Goal: Task Accomplishment & Management: Use online tool/utility

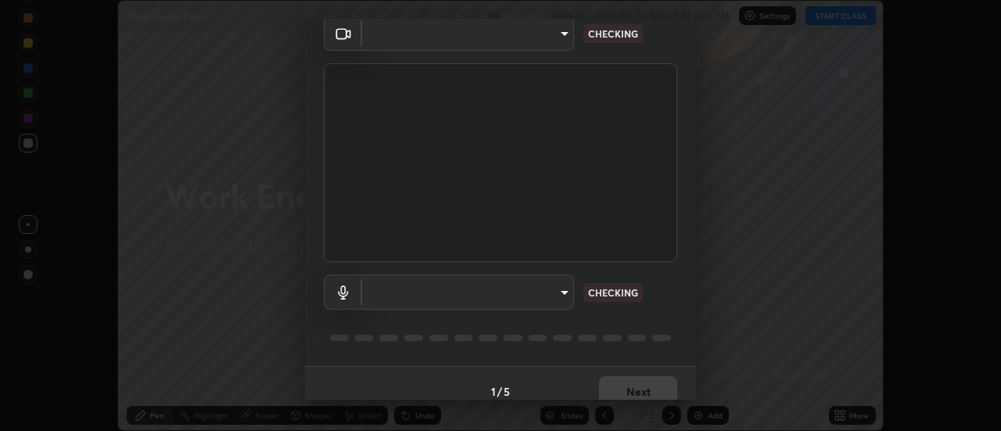
scroll to position [82, 0]
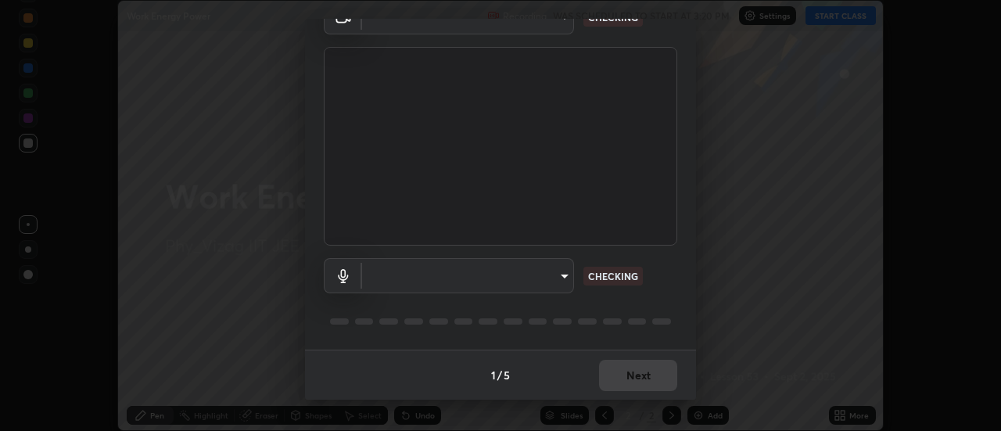
type input "c8d4d34ac1f352bb95d5f05a967dc34c6676a64432e358c7d9874fe1d0247c02"
type input "ce130775b7164724ad1ed5ad860966c1541d672b99243daa1c1c1b621aeed87d"
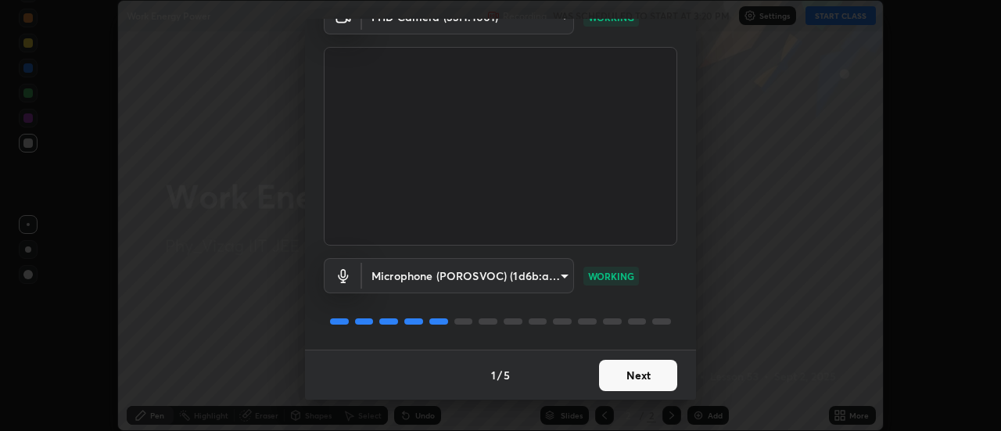
click at [637, 372] on button "Next" at bounding box center [638, 375] width 78 height 31
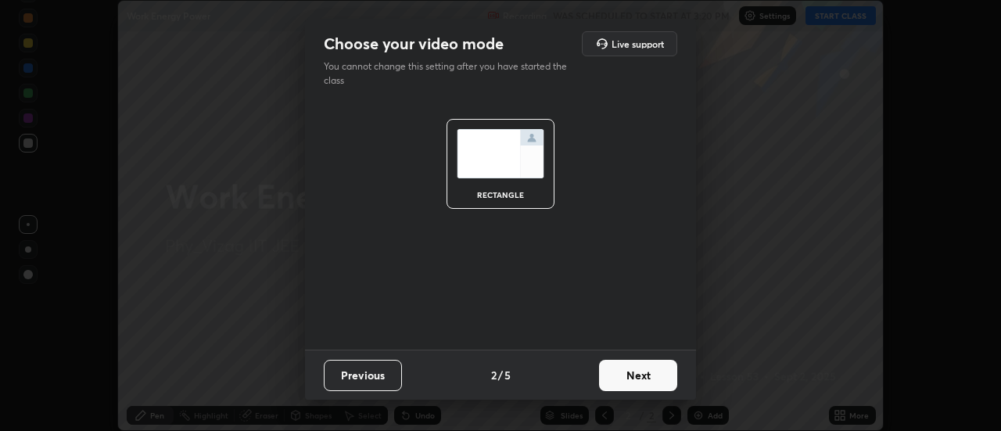
click at [638, 371] on button "Next" at bounding box center [638, 375] width 78 height 31
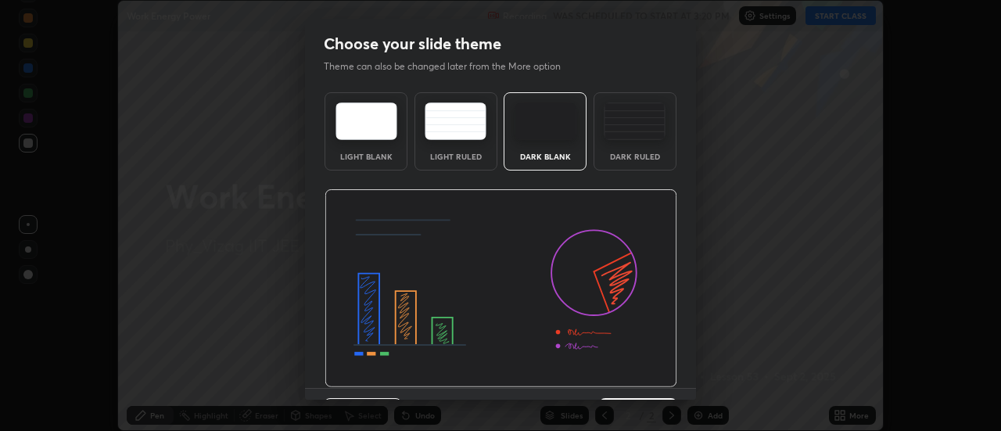
scroll to position [38, 0]
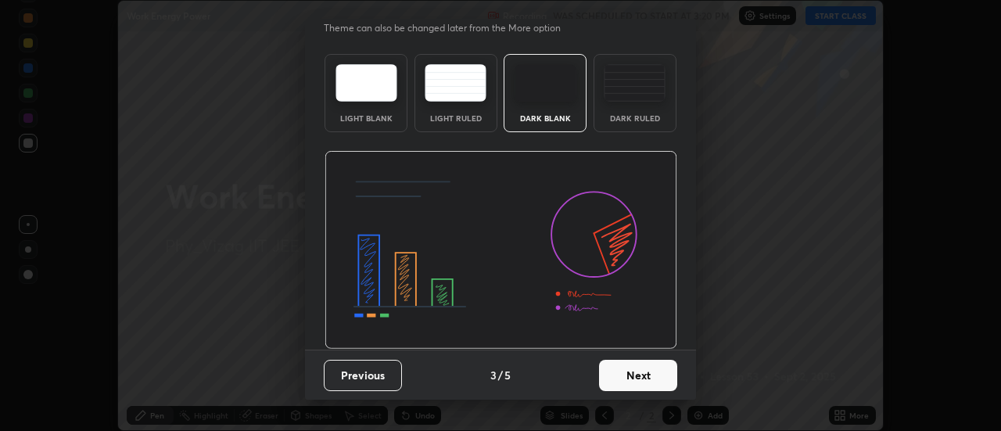
click at [630, 85] on img at bounding box center [635, 83] width 62 height 38
click at [622, 365] on button "Next" at bounding box center [638, 375] width 78 height 31
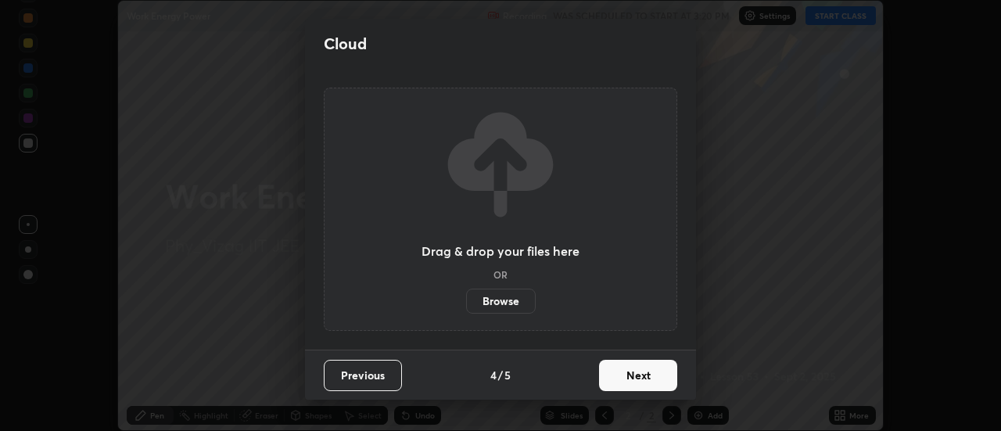
click at [626, 367] on button "Next" at bounding box center [638, 375] width 78 height 31
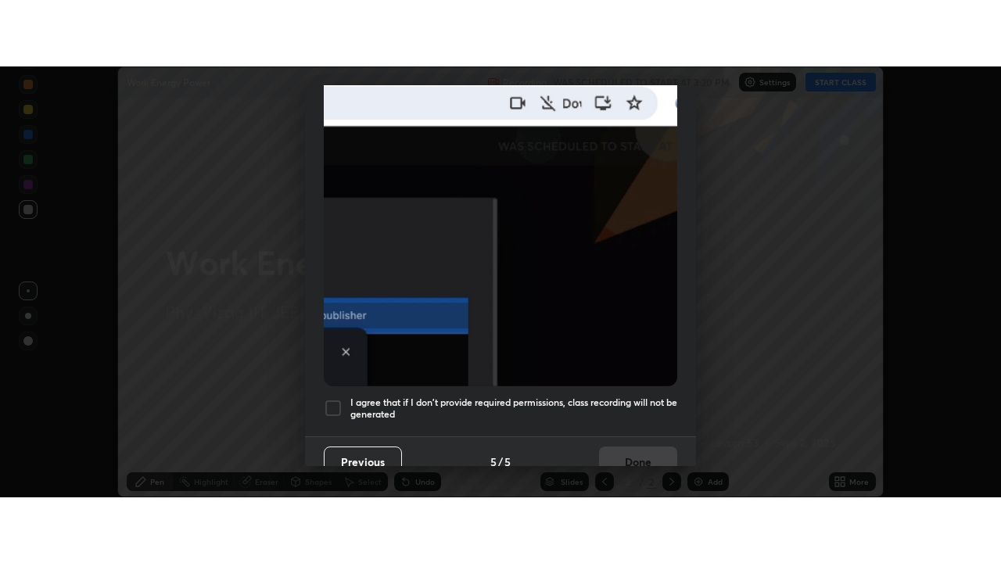
scroll to position [401, 0]
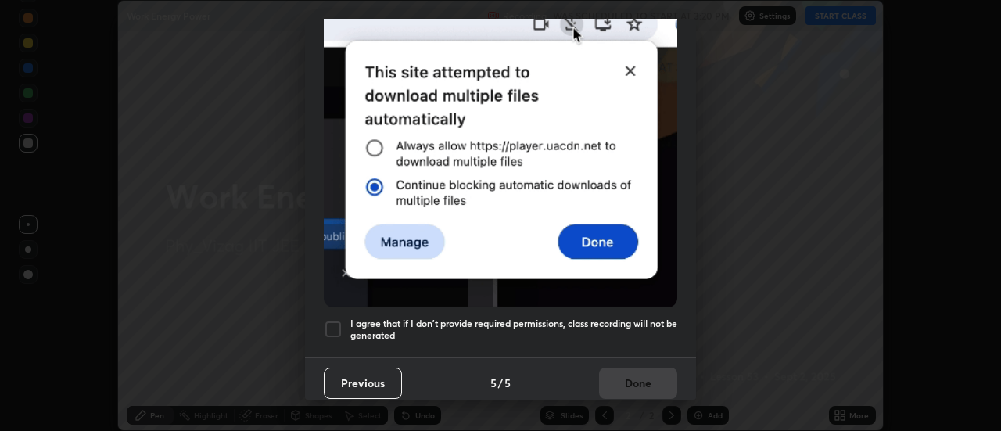
click at [331, 328] on div at bounding box center [333, 329] width 19 height 19
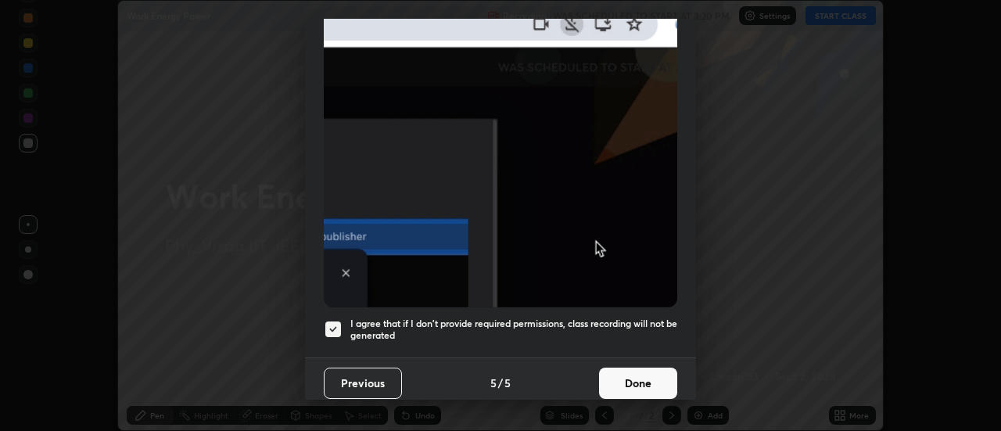
click at [636, 380] on button "Done" at bounding box center [638, 382] width 78 height 31
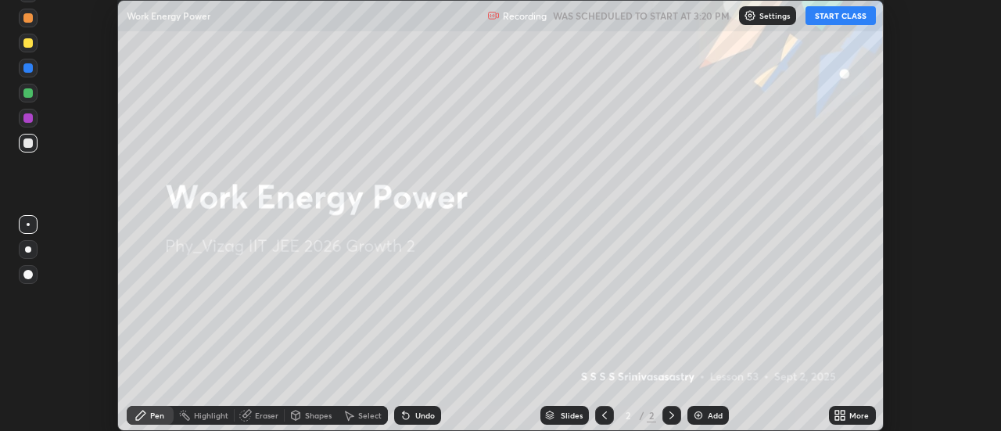
click at [844, 20] on button "START CLASS" at bounding box center [840, 15] width 70 height 19
click at [845, 413] on icon at bounding box center [843, 412] width 4 height 4
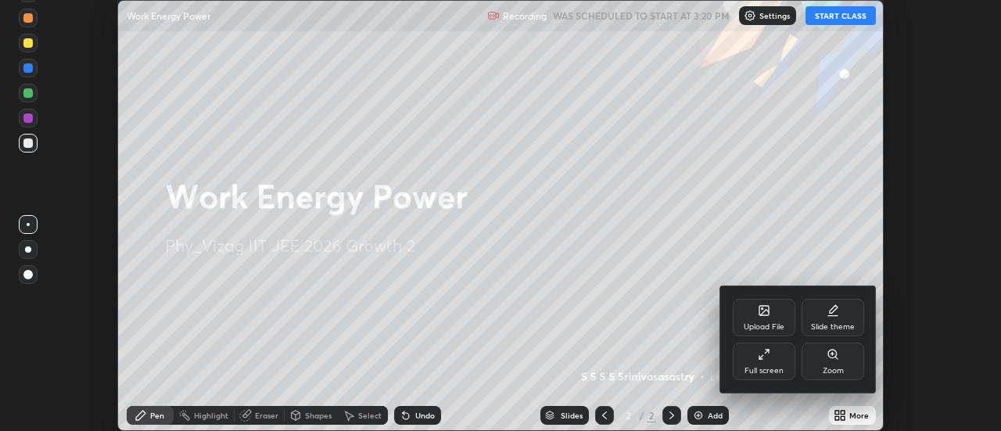
click at [849, 414] on div at bounding box center [500, 215] width 1001 height 431
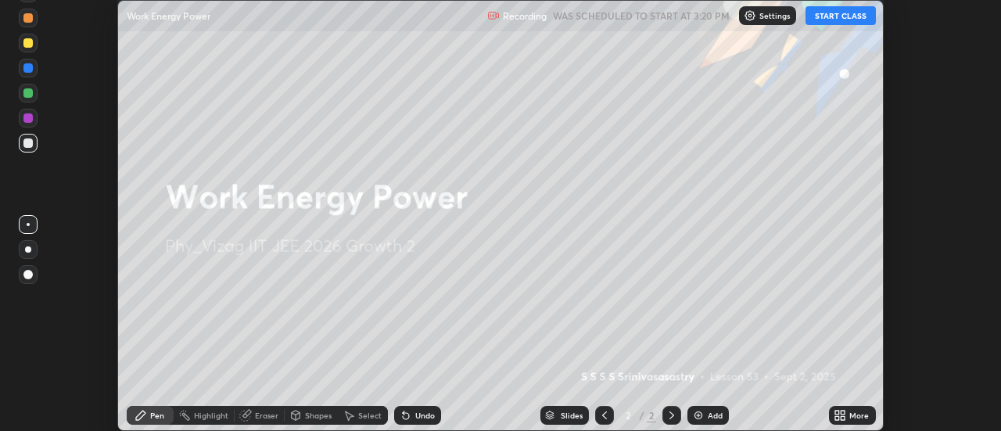
click at [859, 415] on div "More" at bounding box center [859, 415] width 20 height 8
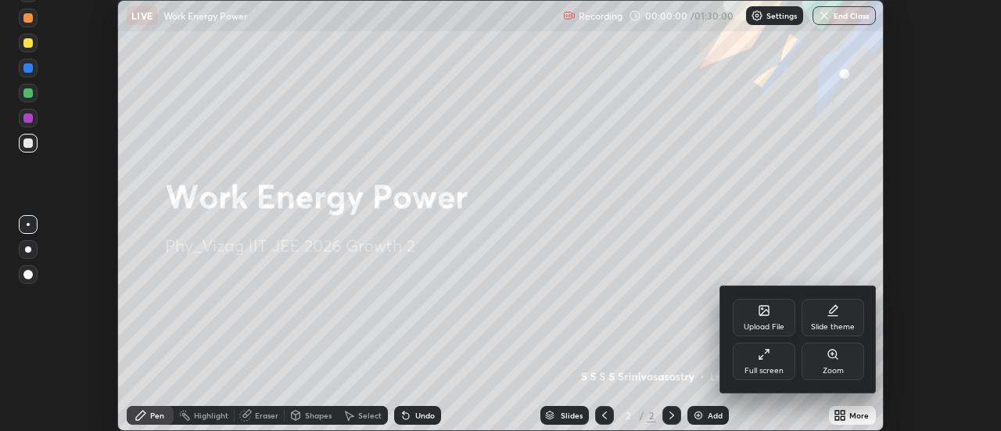
click at [775, 356] on div "Full screen" at bounding box center [764, 361] width 63 height 38
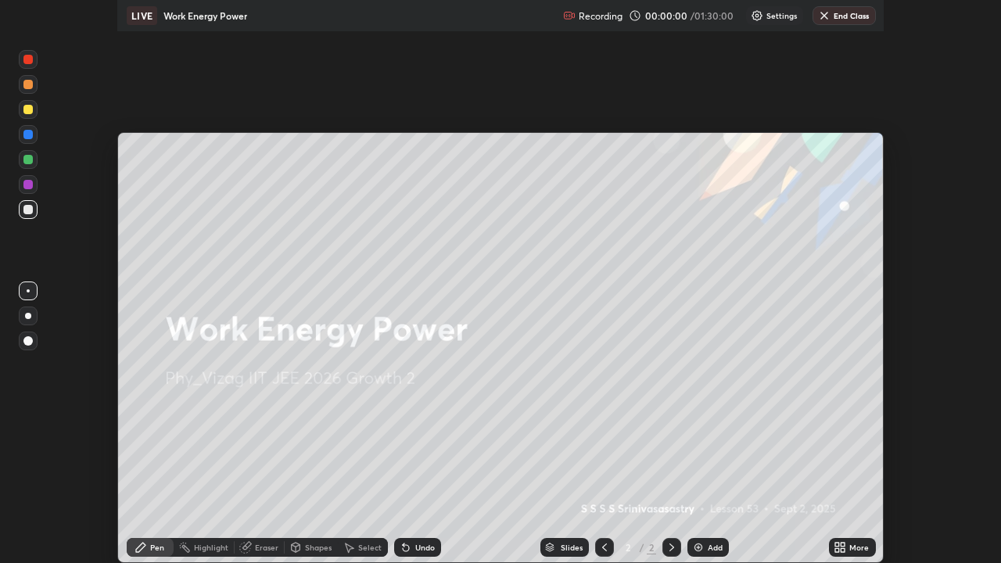
scroll to position [563, 1001]
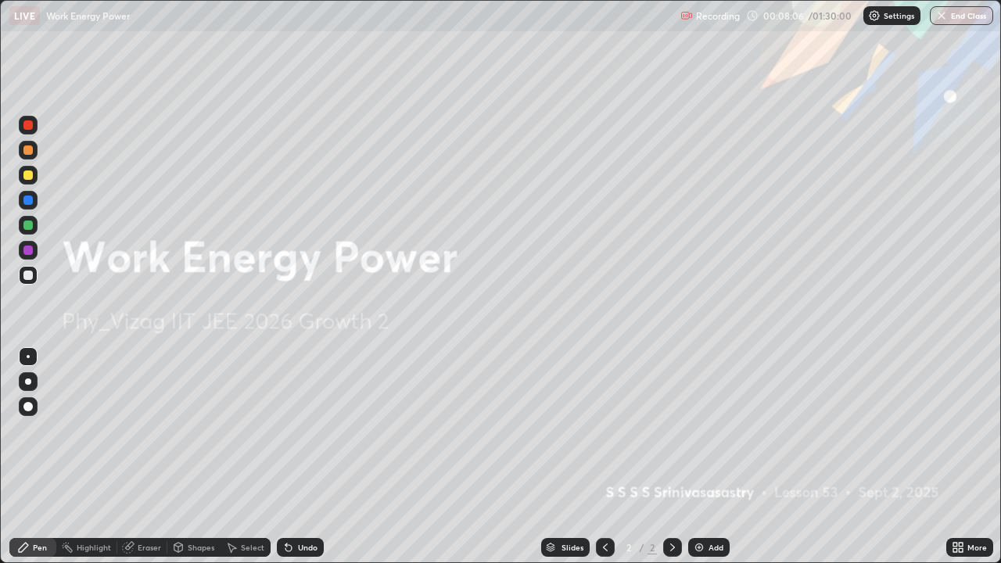
click at [959, 430] on icon at bounding box center [961, 545] width 4 height 4
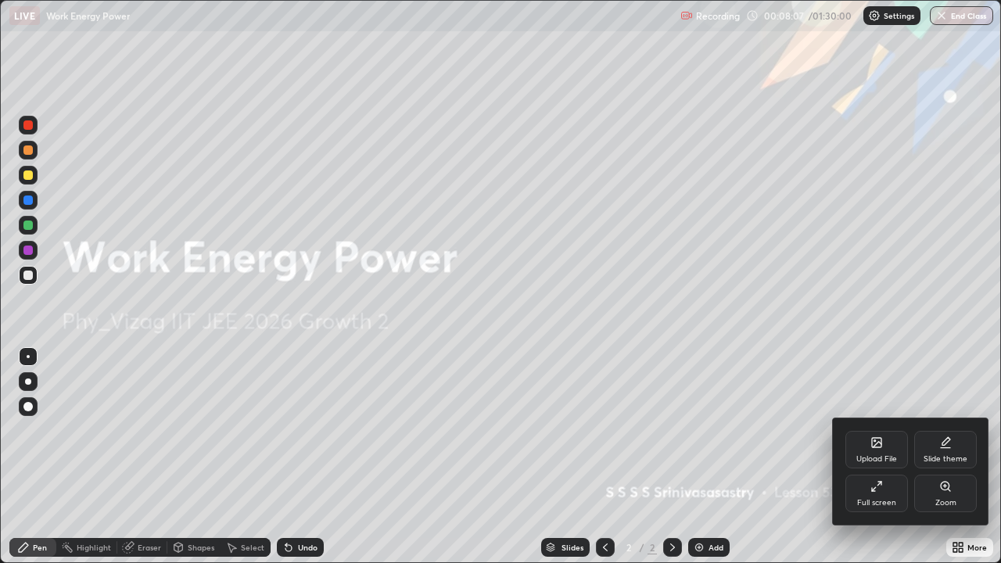
click at [955, 430] on div "Slide theme" at bounding box center [945, 459] width 44 height 8
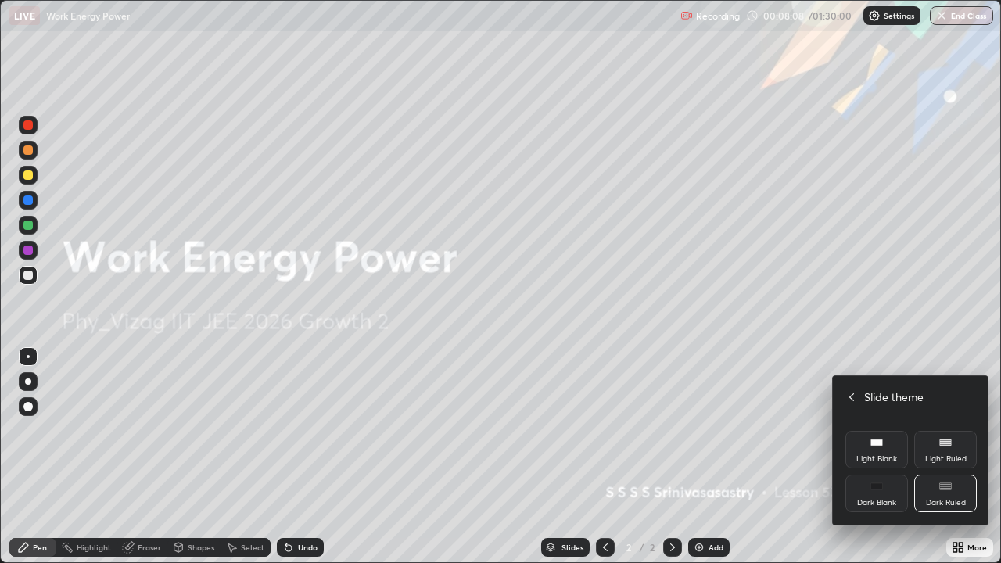
click at [958, 430] on div "Dark Ruled" at bounding box center [946, 503] width 40 height 8
click at [955, 430] on div at bounding box center [500, 281] width 1001 height 563
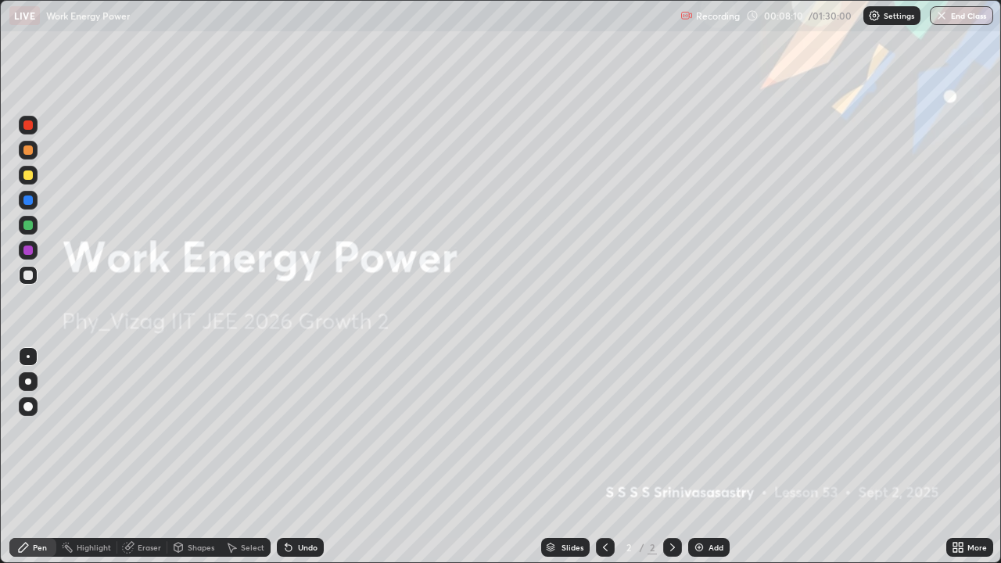
click at [700, 430] on img at bounding box center [699, 547] width 13 height 13
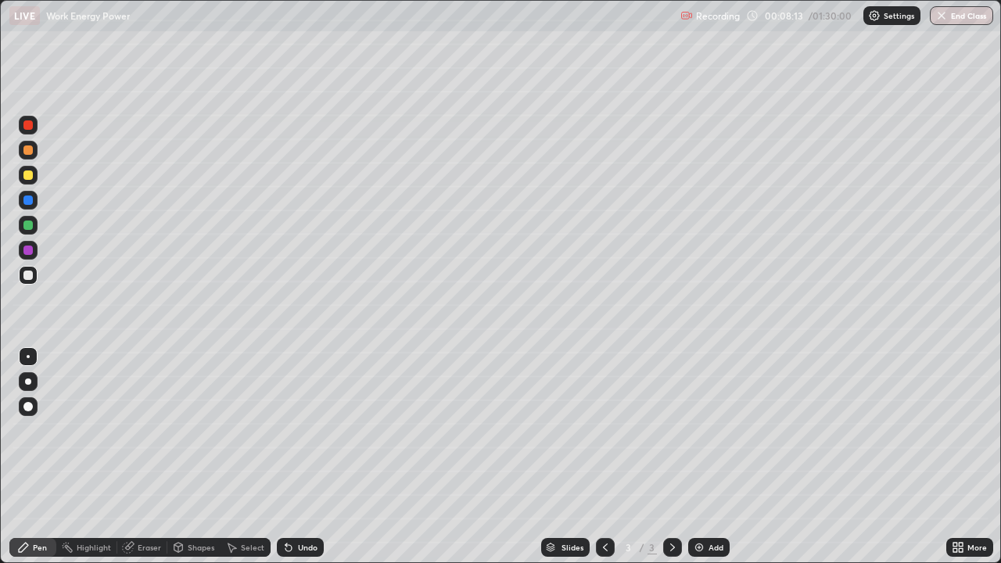
click at [188, 430] on div "Shapes" at bounding box center [201, 547] width 27 height 8
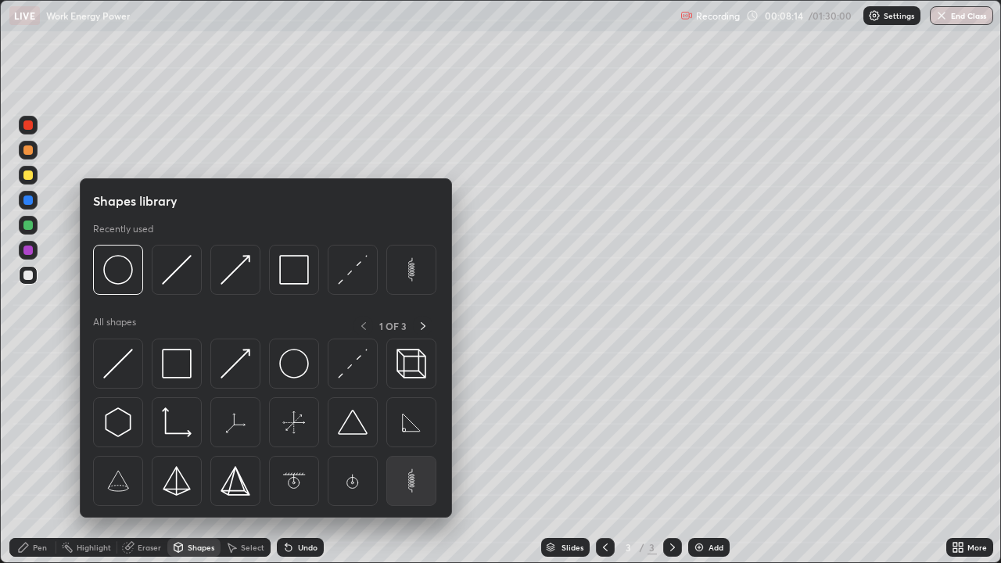
click at [402, 430] on img at bounding box center [411, 481] width 30 height 30
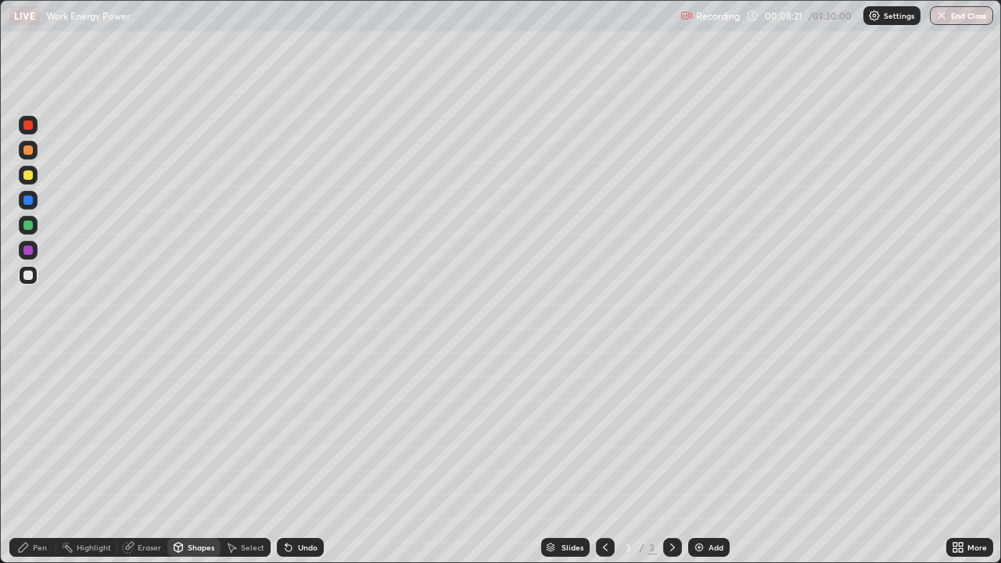
click at [193, 430] on div "Shapes" at bounding box center [201, 547] width 27 height 8
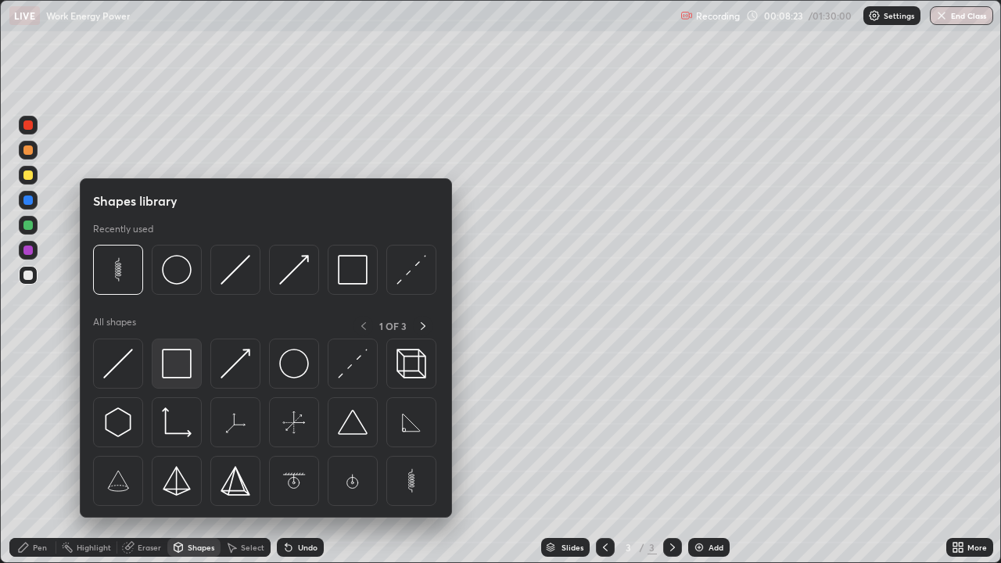
click at [179, 376] on img at bounding box center [177, 364] width 30 height 30
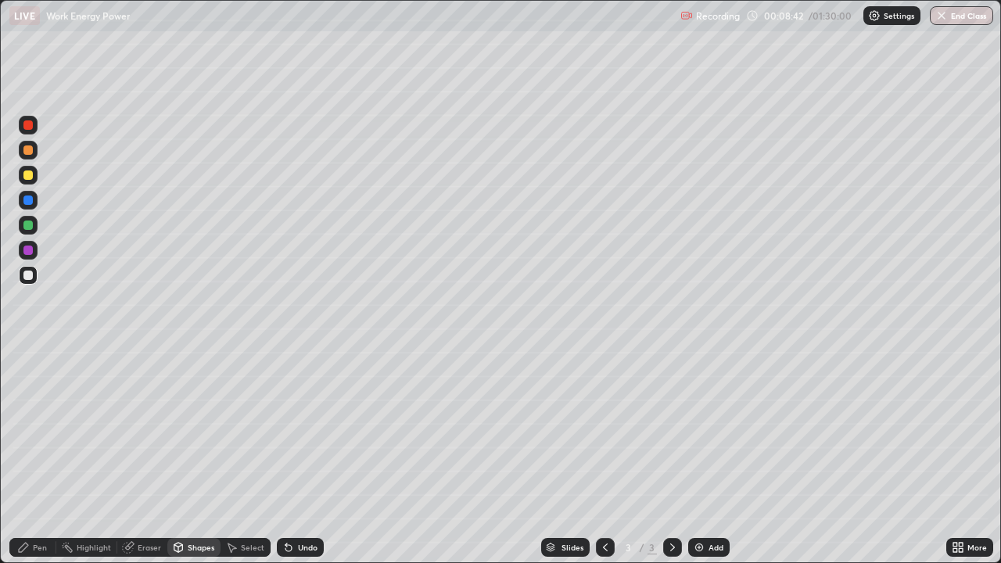
click at [206, 430] on div "Shapes" at bounding box center [201, 547] width 27 height 8
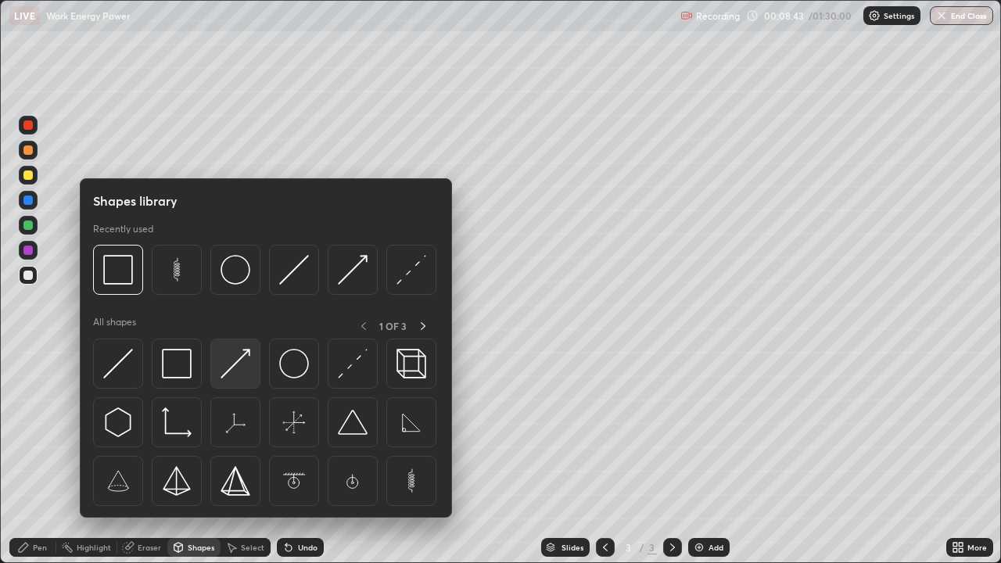
click at [235, 371] on img at bounding box center [235, 364] width 30 height 30
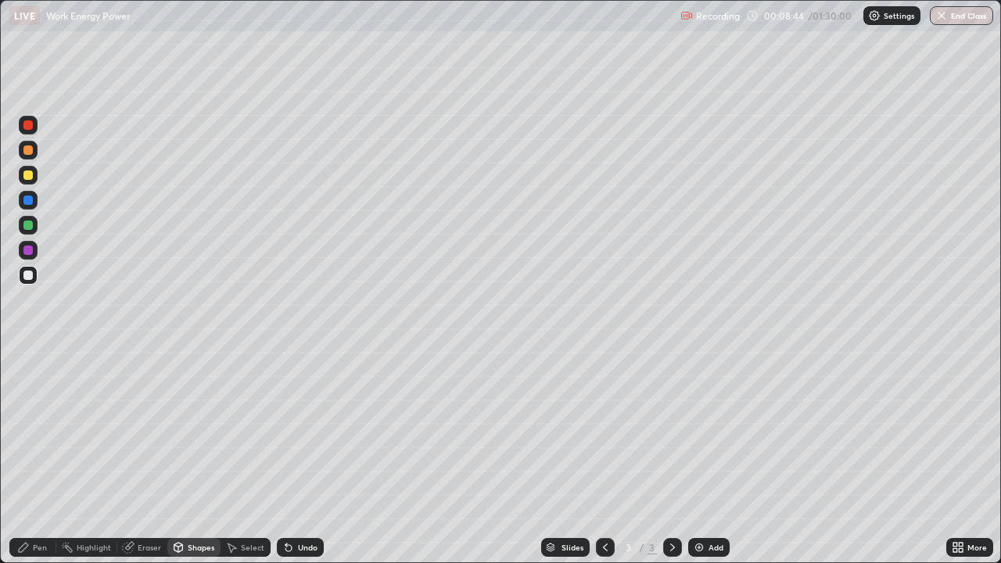
click at [29, 199] on div at bounding box center [27, 199] width 9 height 9
click at [32, 174] on div at bounding box center [27, 174] width 9 height 9
click at [30, 152] on div at bounding box center [27, 149] width 9 height 9
click at [34, 274] on div at bounding box center [28, 275] width 19 height 19
click at [44, 430] on div "Pen" at bounding box center [40, 547] width 14 height 8
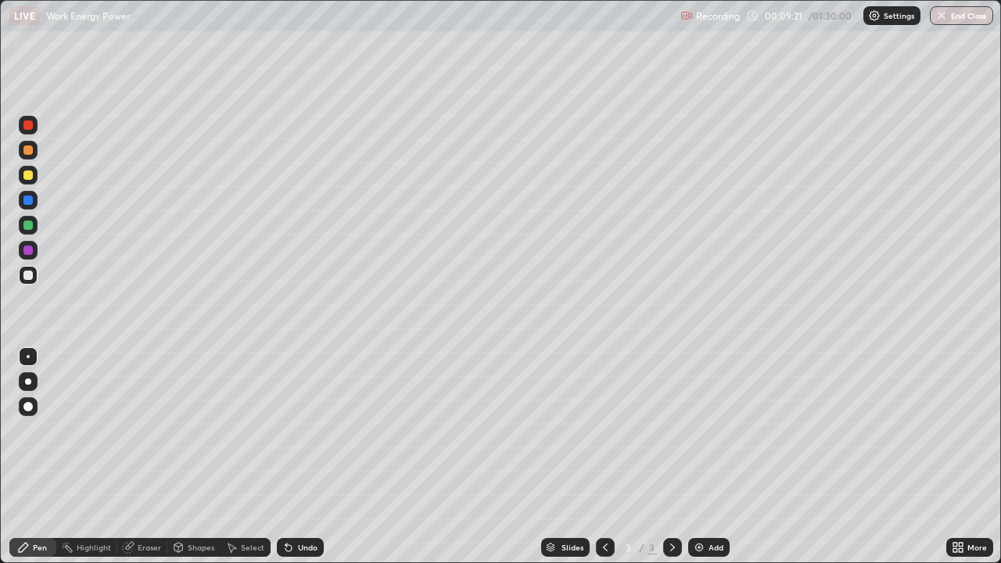
click at [34, 412] on div at bounding box center [28, 406] width 19 height 19
click at [199, 430] on div "Shapes" at bounding box center [201, 547] width 27 height 8
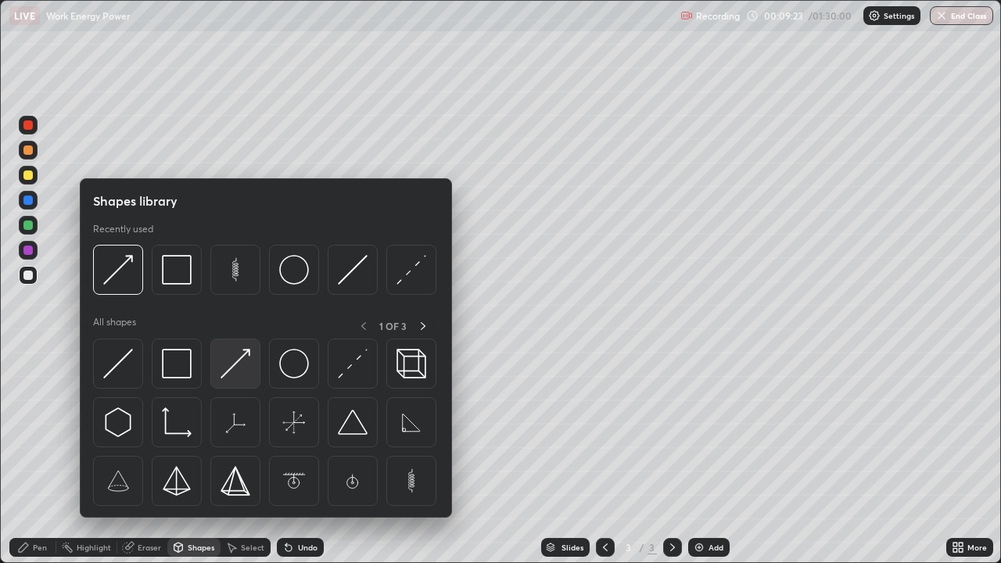
click at [238, 364] on img at bounding box center [235, 364] width 30 height 30
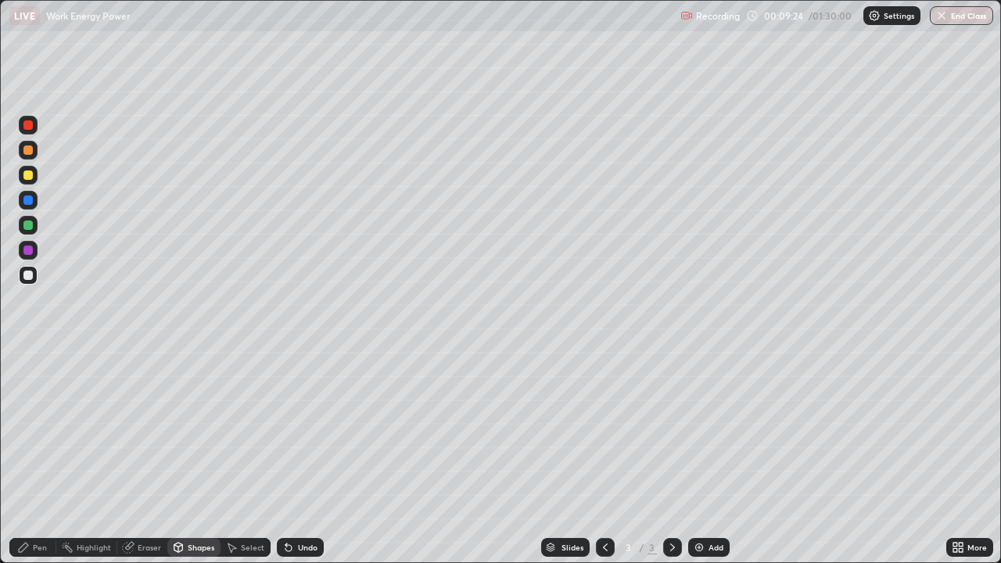
click at [29, 149] on div at bounding box center [27, 149] width 9 height 9
click at [32, 174] on div at bounding box center [27, 174] width 9 height 9
click at [30, 276] on div at bounding box center [27, 275] width 9 height 9
click at [28, 199] on div at bounding box center [27, 199] width 9 height 9
click at [44, 430] on div "Pen" at bounding box center [40, 547] width 14 height 8
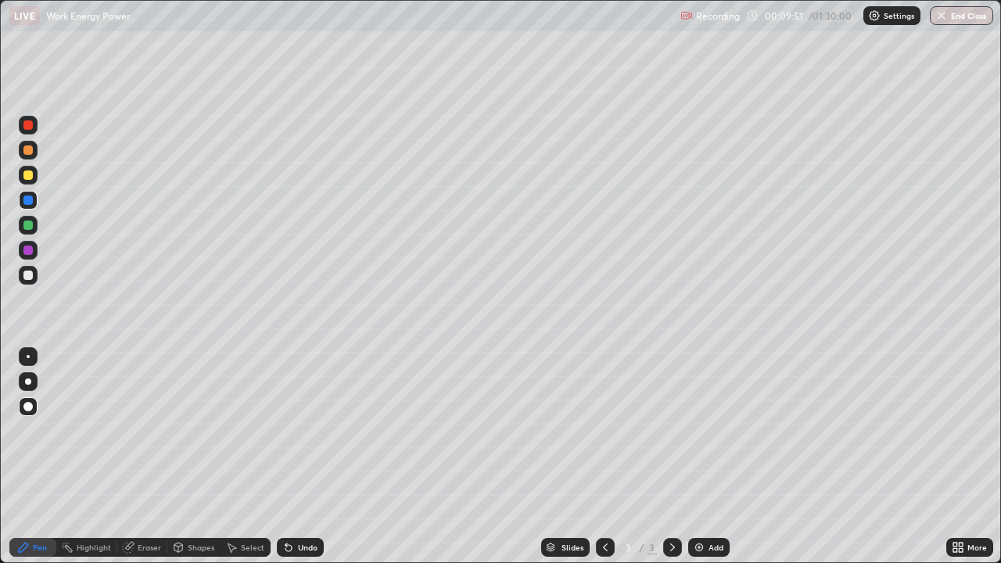
click at [29, 275] on div at bounding box center [27, 275] width 9 height 9
click at [35, 176] on div at bounding box center [28, 175] width 19 height 19
click at [28, 274] on div at bounding box center [27, 275] width 9 height 9
click at [30, 151] on div at bounding box center [27, 149] width 9 height 9
click at [30, 126] on div at bounding box center [27, 124] width 9 height 9
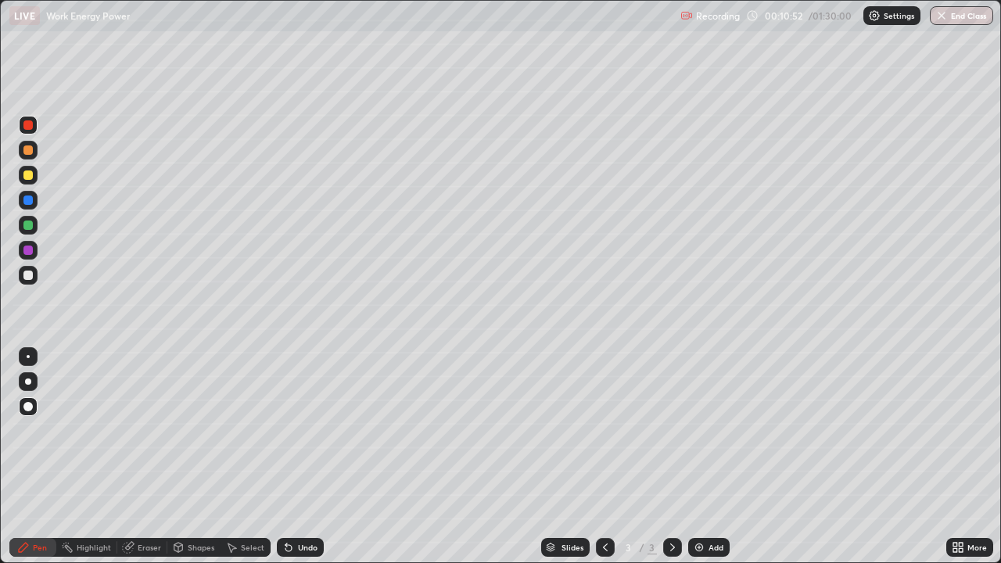
click at [27, 250] on div at bounding box center [27, 250] width 9 height 9
click at [197, 430] on div "Shapes" at bounding box center [201, 547] width 27 height 8
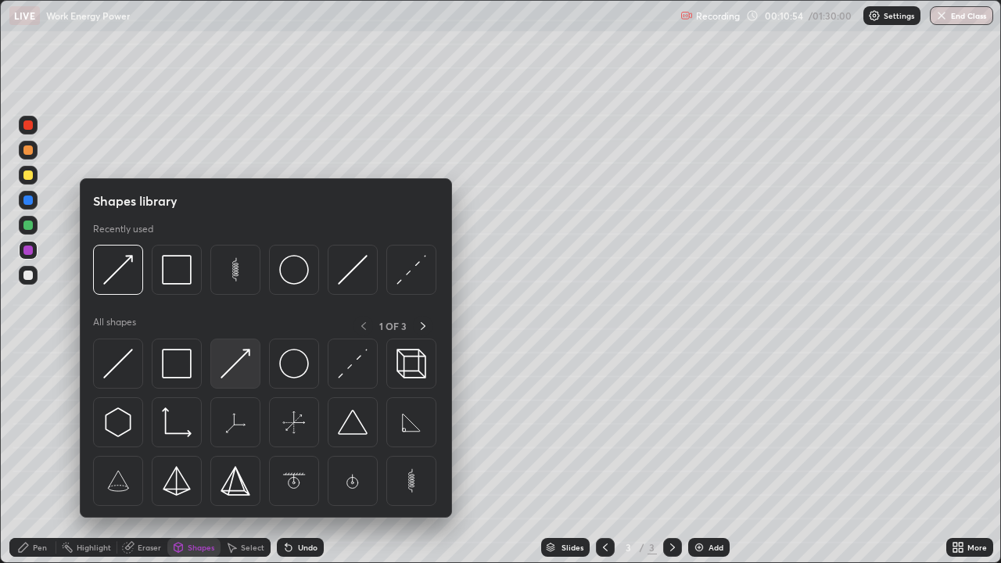
click at [237, 368] on img at bounding box center [235, 364] width 30 height 30
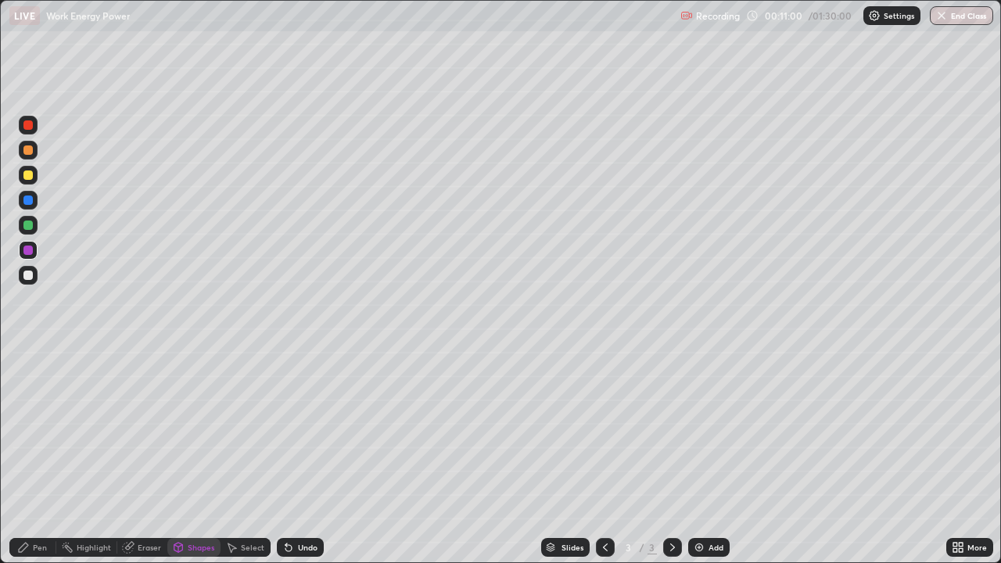
click at [38, 430] on div "Pen" at bounding box center [40, 547] width 14 height 8
click at [35, 276] on div at bounding box center [28, 275] width 19 height 19
click at [34, 255] on div at bounding box center [28, 250] width 19 height 19
click at [37, 278] on div at bounding box center [28, 275] width 19 height 19
click at [199, 430] on div "Shapes" at bounding box center [201, 547] width 27 height 8
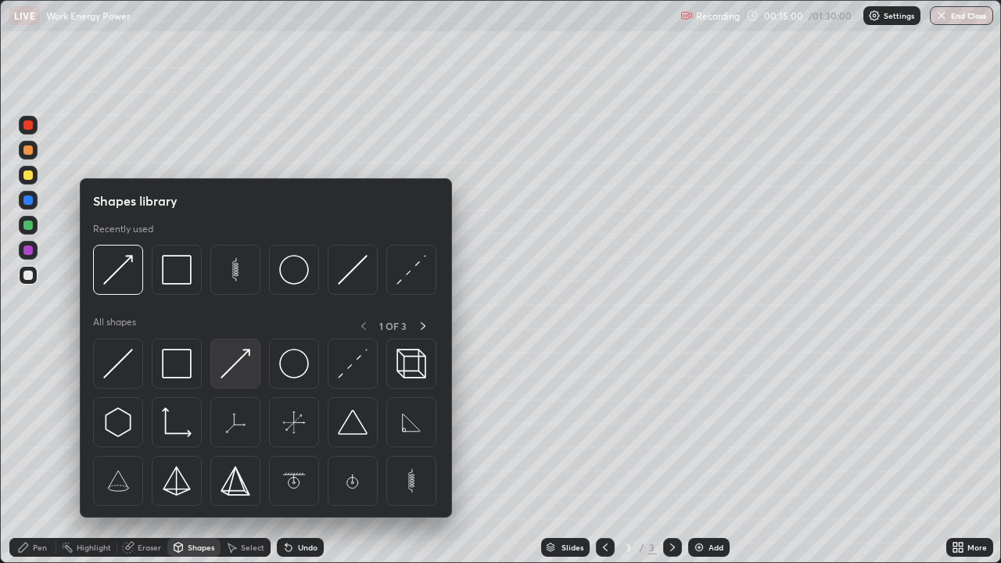
click at [231, 368] on img at bounding box center [235, 364] width 30 height 30
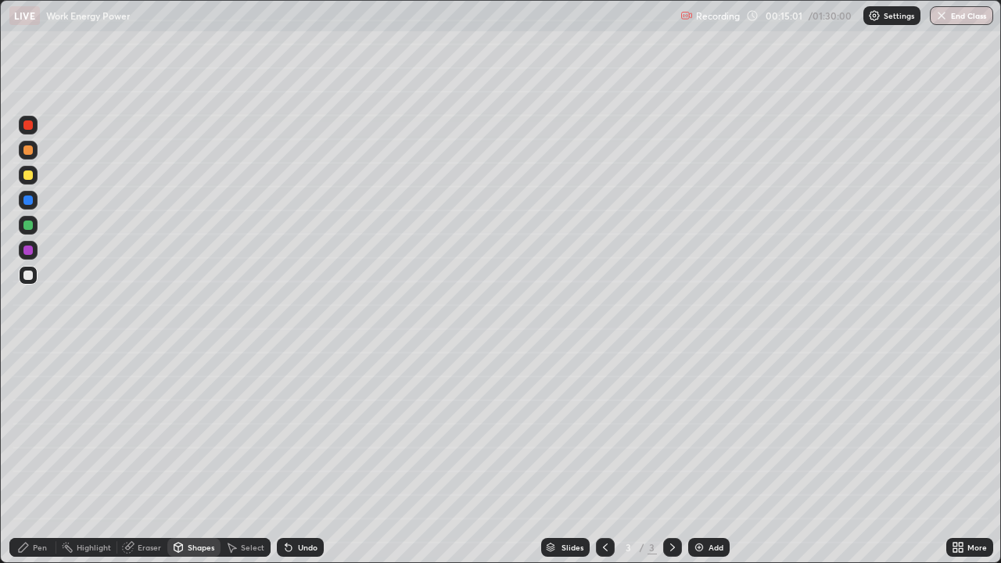
click at [29, 175] on div at bounding box center [27, 174] width 9 height 9
click at [37, 430] on div "Pen" at bounding box center [40, 547] width 14 height 8
click at [28, 274] on div at bounding box center [27, 275] width 9 height 9
click at [30, 201] on div at bounding box center [27, 199] width 9 height 9
click at [29, 250] on div at bounding box center [27, 250] width 9 height 9
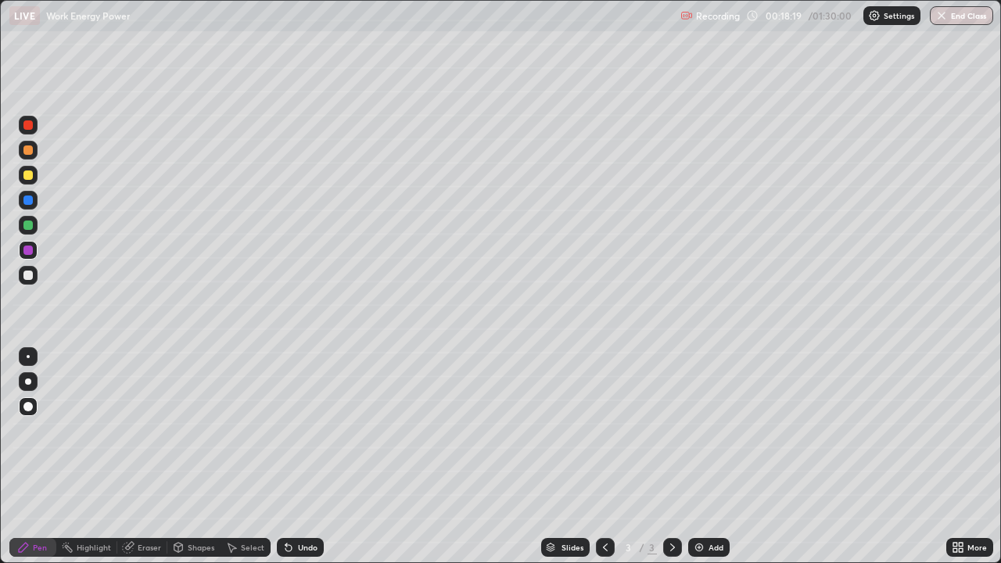
click at [27, 174] on div at bounding box center [27, 174] width 9 height 9
click at [27, 281] on div at bounding box center [28, 275] width 19 height 19
click at [706, 430] on div "Add" at bounding box center [708, 547] width 41 height 19
click at [183, 430] on icon at bounding box center [178, 547] width 13 height 13
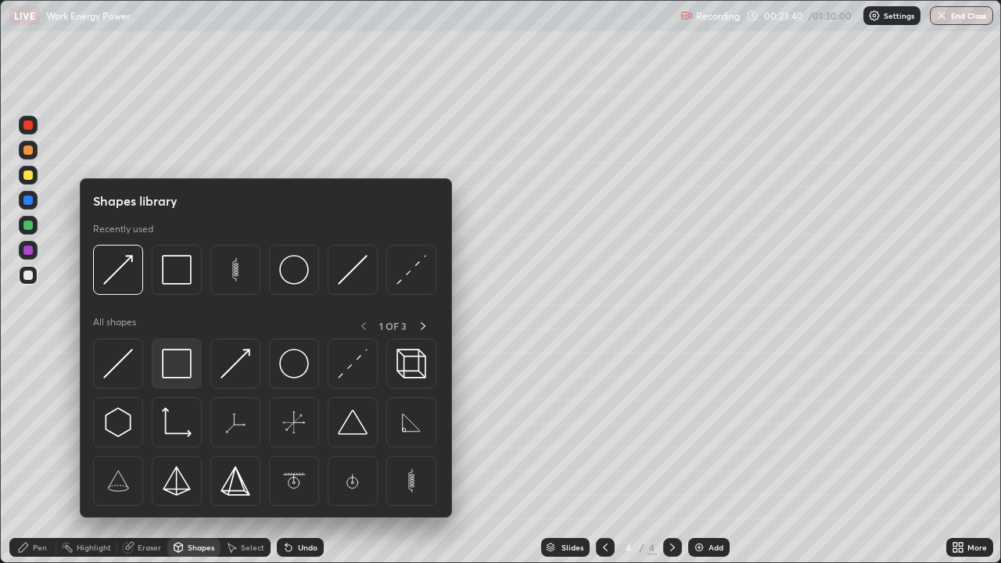
click at [184, 369] on img at bounding box center [177, 364] width 30 height 30
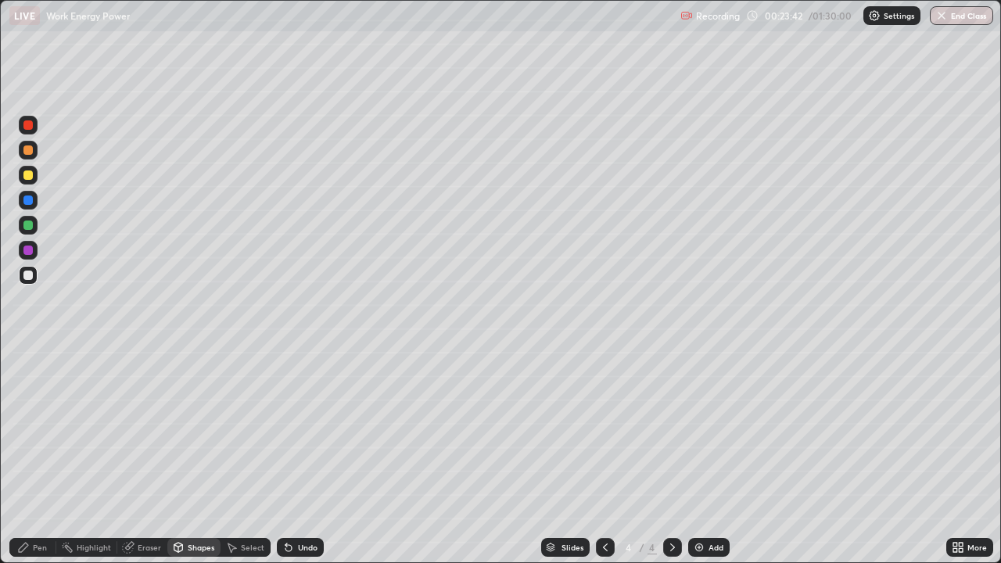
click at [189, 430] on div "Shapes" at bounding box center [201, 547] width 27 height 8
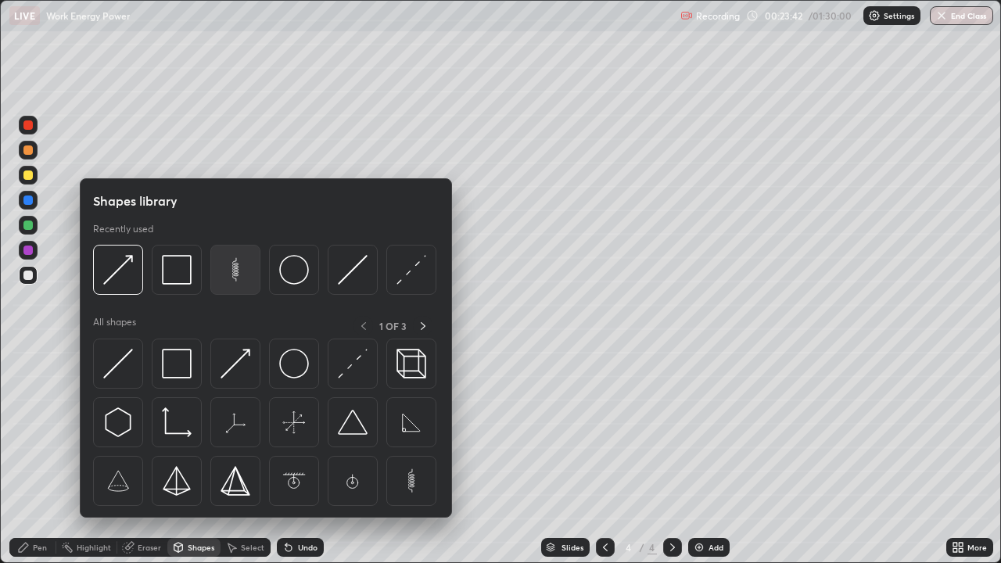
click at [241, 272] on img at bounding box center [235, 270] width 30 height 30
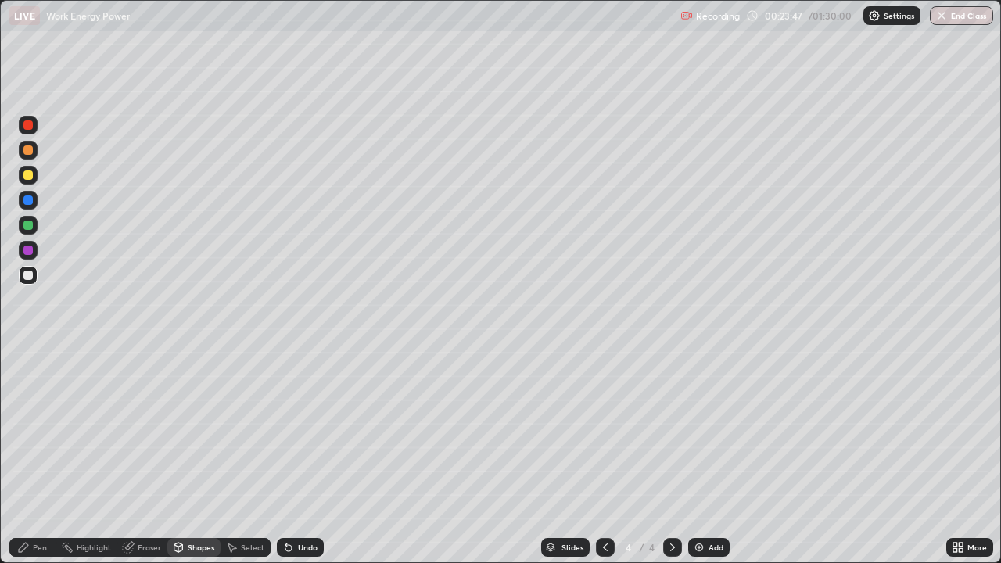
click at [194, 430] on div "Shapes" at bounding box center [201, 547] width 27 height 8
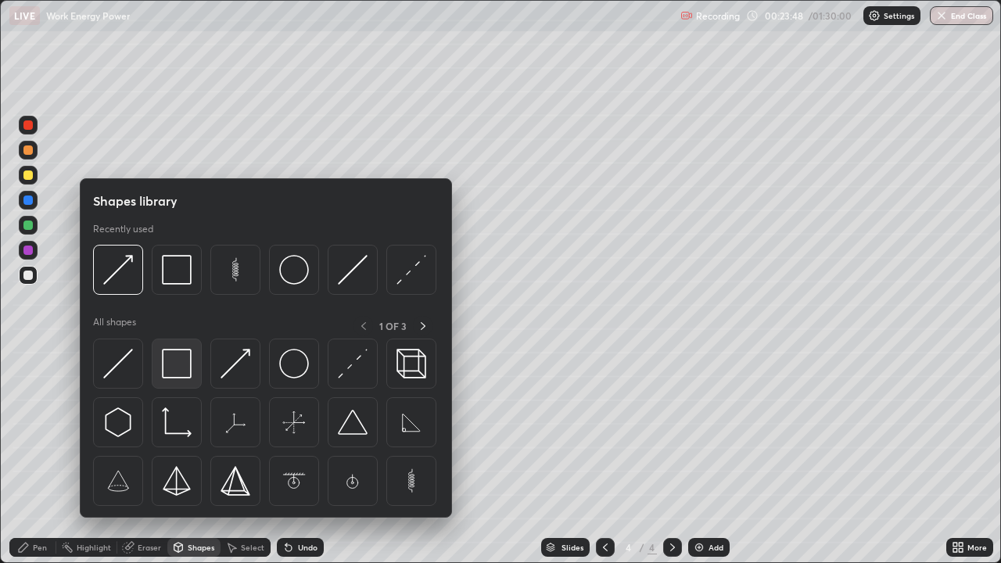
click at [190, 371] on img at bounding box center [177, 364] width 30 height 30
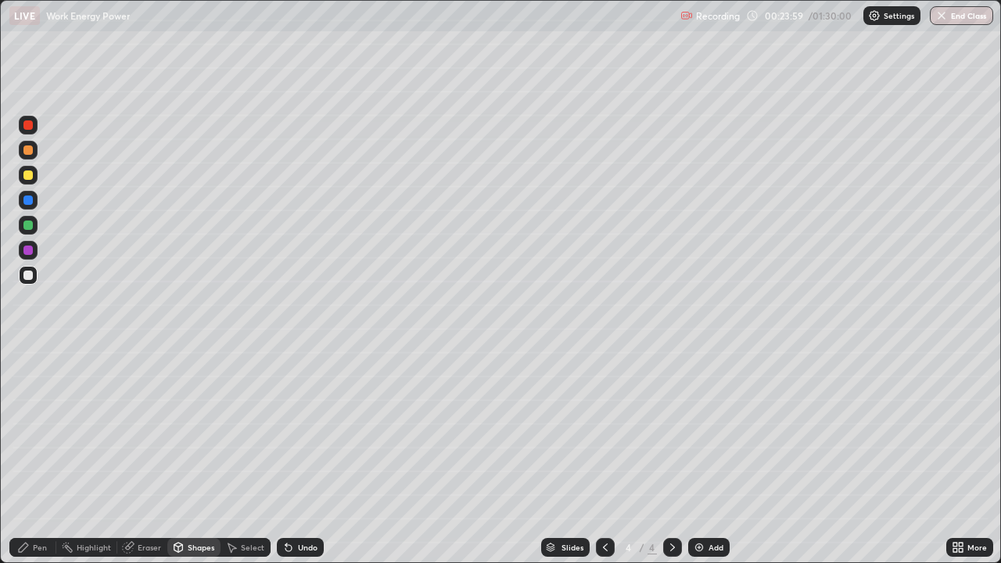
click at [41, 430] on div "Pen" at bounding box center [40, 547] width 14 height 8
click at [200, 430] on div "Shapes" at bounding box center [201, 547] width 27 height 8
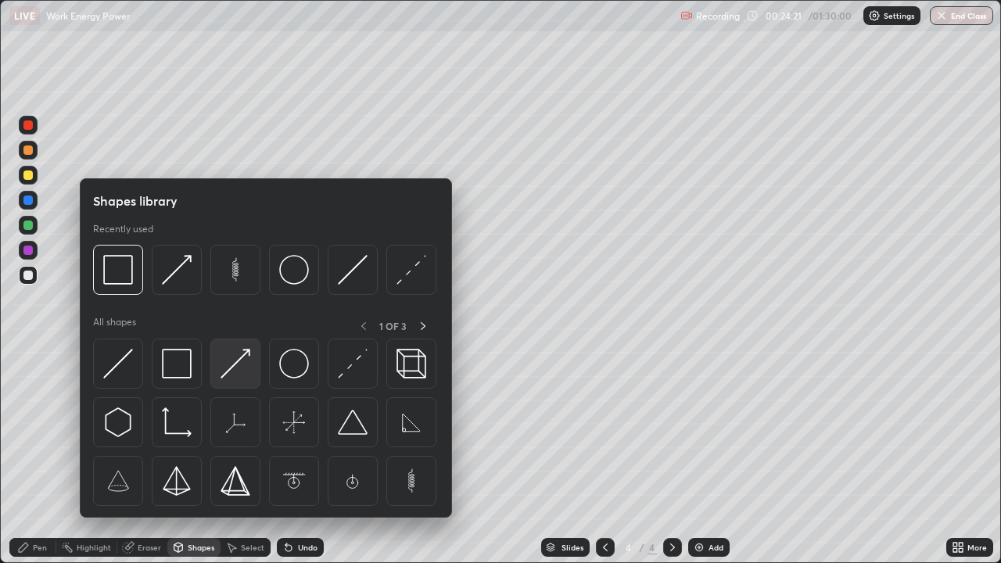
click at [249, 367] on img at bounding box center [235, 364] width 30 height 30
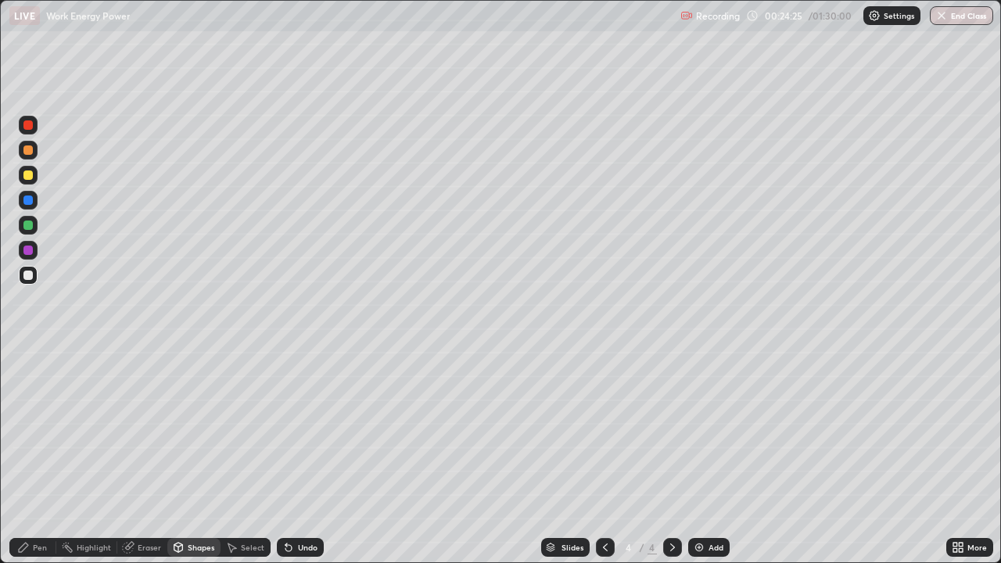
click at [43, 430] on div "Pen" at bounding box center [40, 547] width 14 height 8
click at [194, 430] on div "Shapes" at bounding box center [201, 547] width 27 height 8
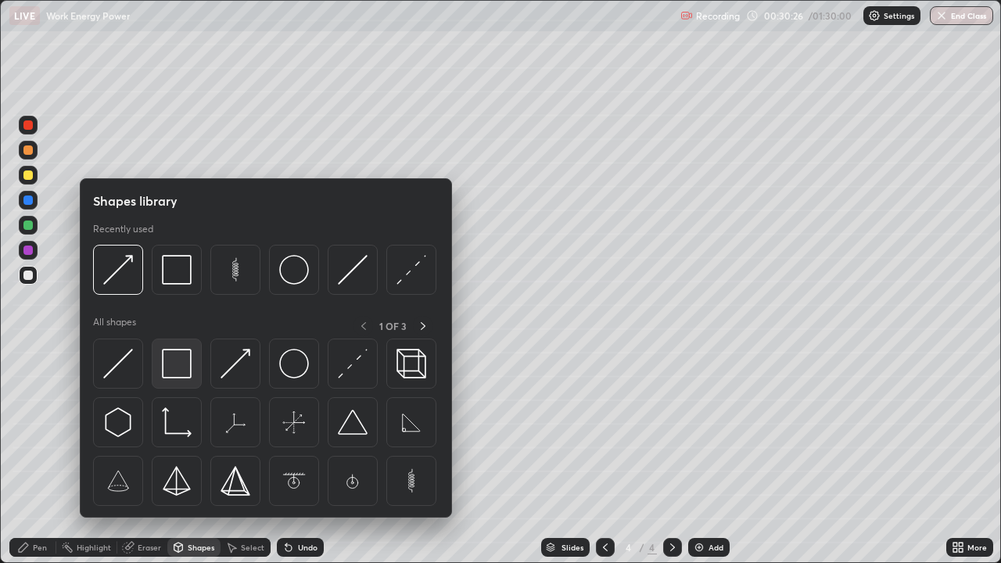
click at [190, 371] on img at bounding box center [177, 364] width 30 height 30
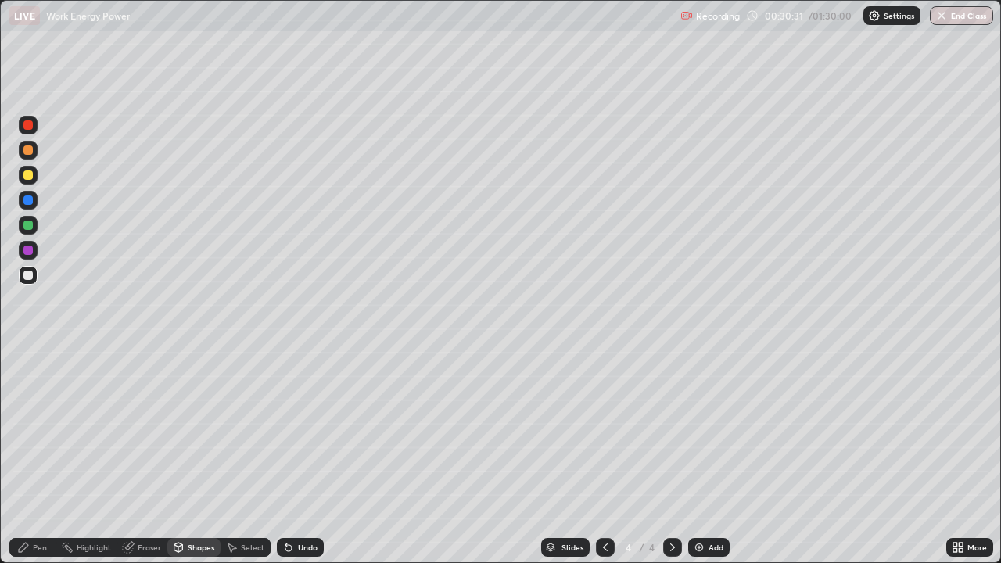
click at [28, 226] on div at bounding box center [27, 224] width 9 height 9
click at [201, 430] on div "Shapes" at bounding box center [201, 547] width 27 height 8
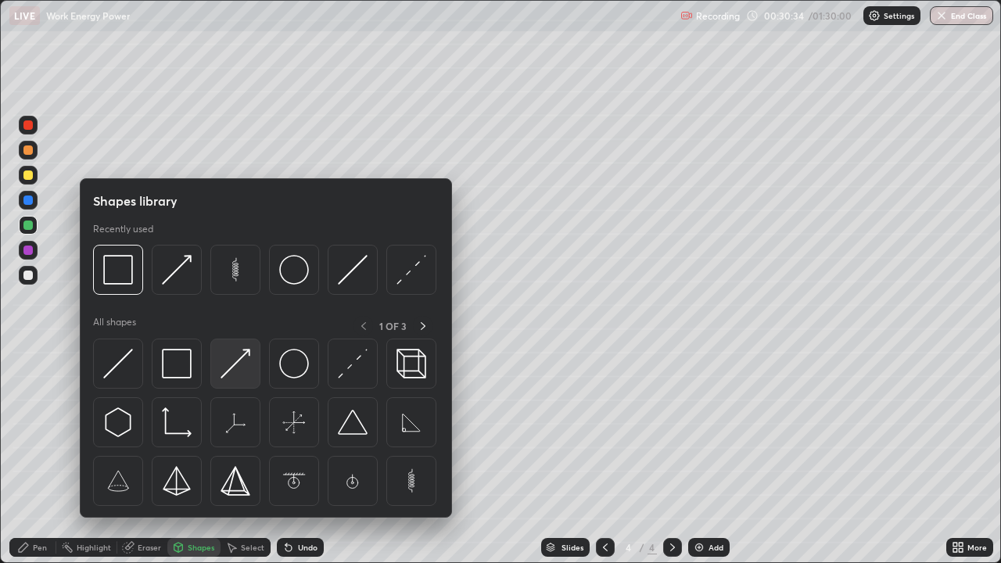
click at [244, 366] on img at bounding box center [235, 364] width 30 height 30
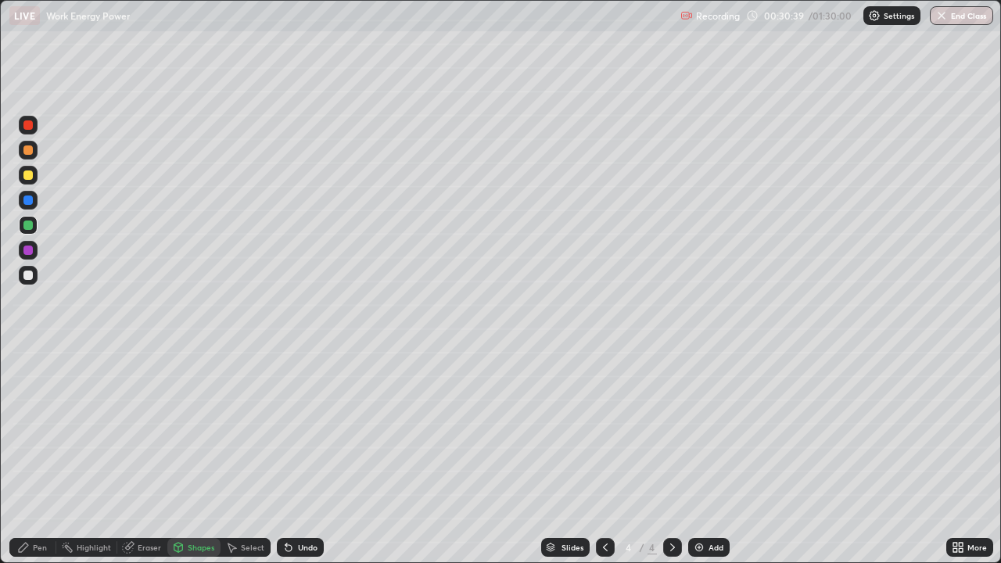
click at [29, 175] on div at bounding box center [27, 174] width 9 height 9
click at [30, 275] on div at bounding box center [27, 275] width 9 height 9
click at [35, 199] on div at bounding box center [28, 200] width 19 height 19
click at [34, 430] on div "Pen" at bounding box center [40, 547] width 14 height 8
click at [31, 175] on div at bounding box center [27, 174] width 9 height 9
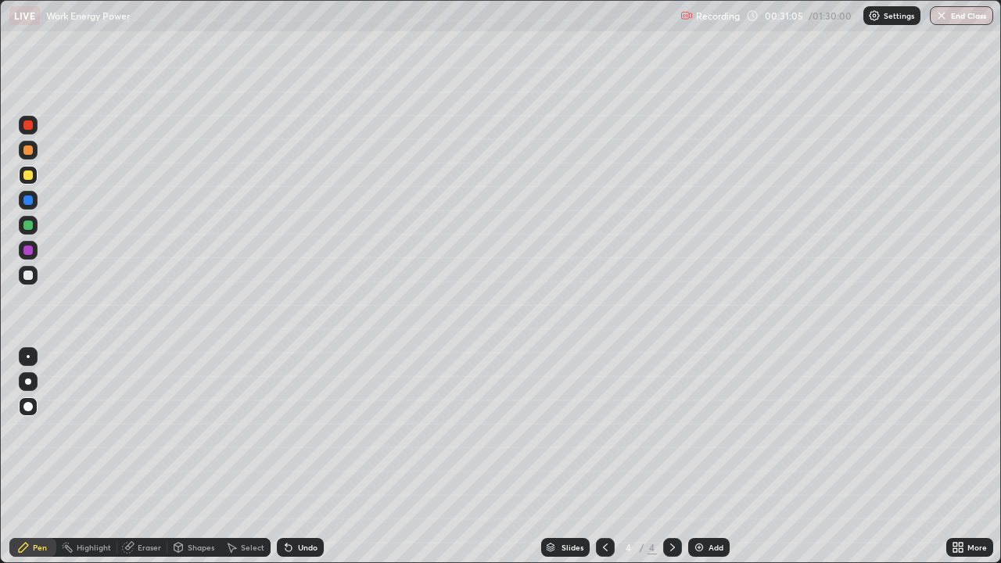
click at [30, 271] on div at bounding box center [27, 275] width 9 height 9
click at [30, 226] on div at bounding box center [27, 224] width 9 height 9
click at [306, 430] on div "Undo" at bounding box center [308, 547] width 20 height 8
click at [308, 430] on div "Undo" at bounding box center [308, 547] width 20 height 8
click at [310, 430] on div "Undo" at bounding box center [308, 547] width 20 height 8
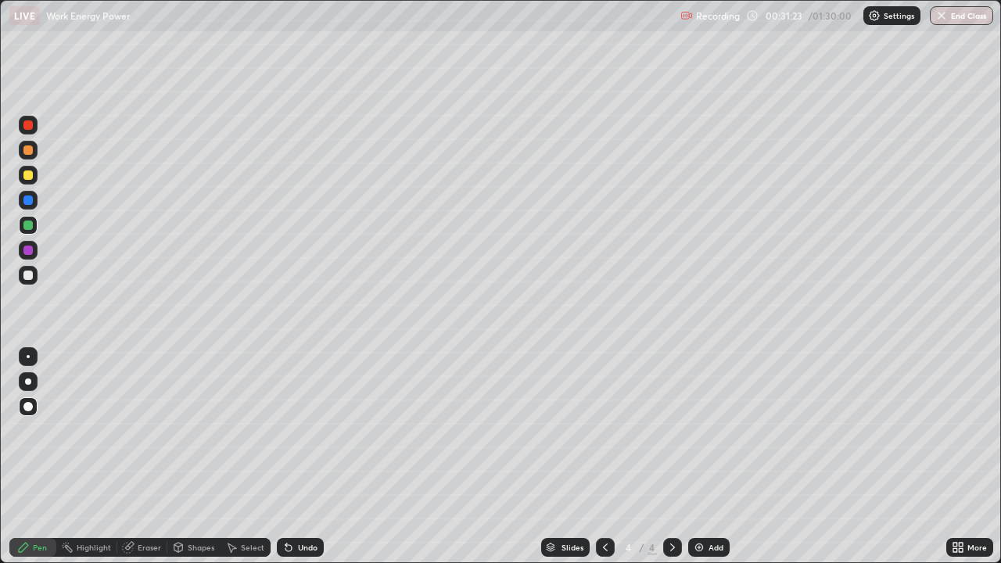
click at [310, 430] on div "Undo" at bounding box center [300, 547] width 47 height 19
click at [311, 430] on div "Undo" at bounding box center [308, 547] width 20 height 8
click at [313, 430] on div "Undo" at bounding box center [308, 547] width 20 height 8
click at [314, 430] on div "Undo" at bounding box center [308, 547] width 20 height 8
click at [32, 248] on div at bounding box center [27, 250] width 9 height 9
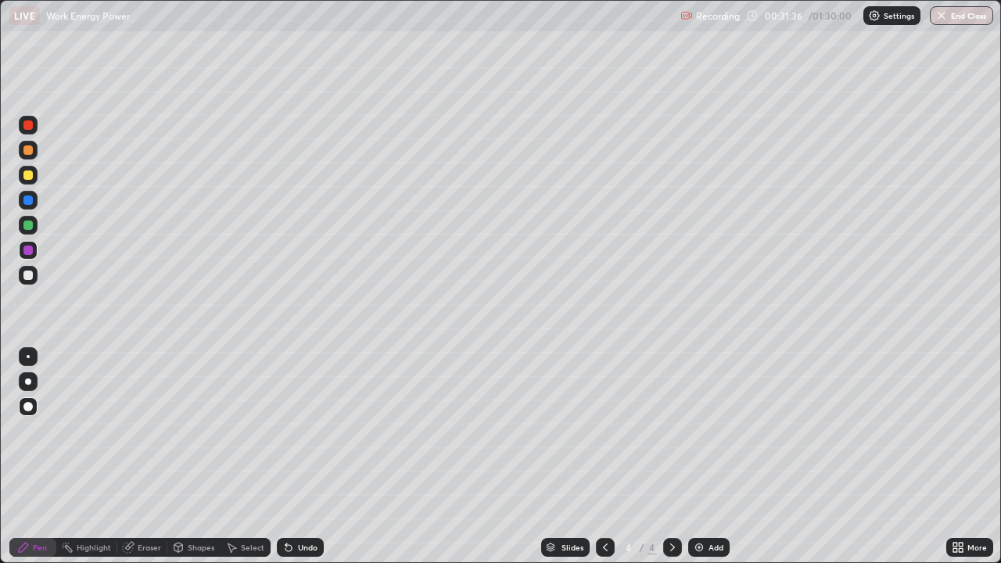
click at [202, 430] on div "Shapes" at bounding box center [193, 547] width 53 height 19
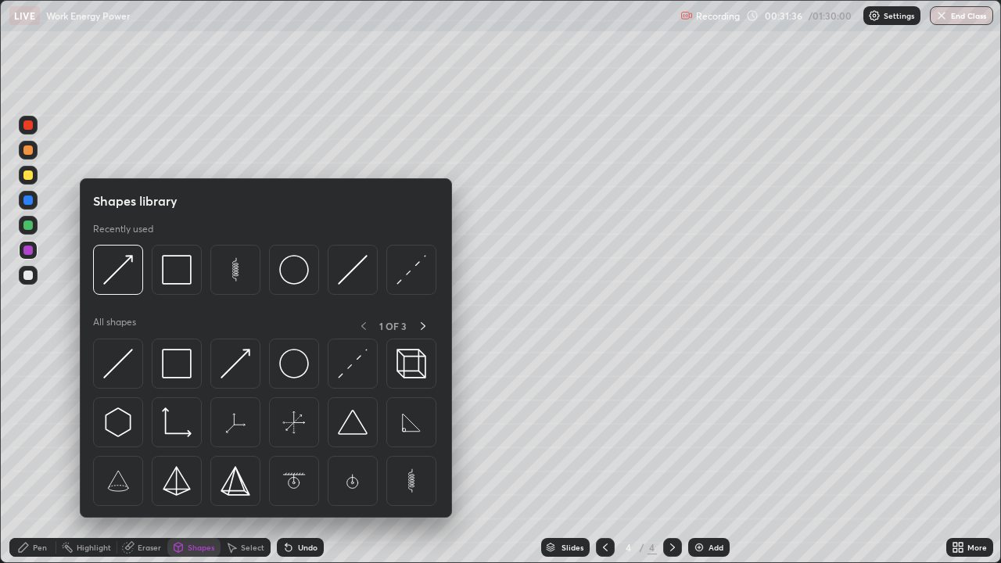
click at [203, 430] on div "Shapes" at bounding box center [201, 547] width 27 height 8
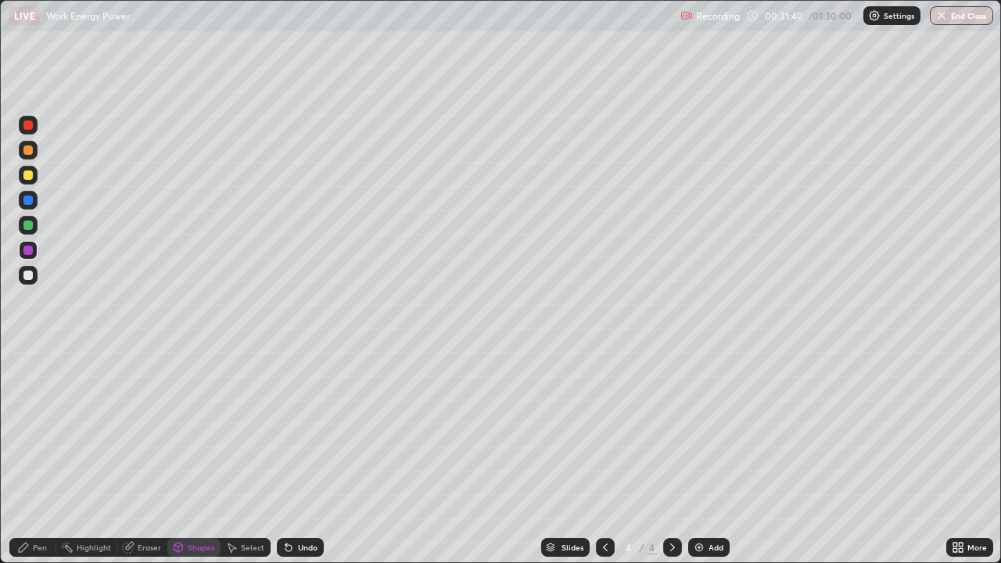
click at [42, 430] on div "Pen" at bounding box center [32, 547] width 47 height 19
click at [29, 281] on div at bounding box center [28, 275] width 19 height 19
click at [30, 127] on div at bounding box center [27, 124] width 9 height 9
click at [29, 276] on div at bounding box center [27, 275] width 9 height 9
click at [306, 430] on div "Undo" at bounding box center [308, 547] width 20 height 8
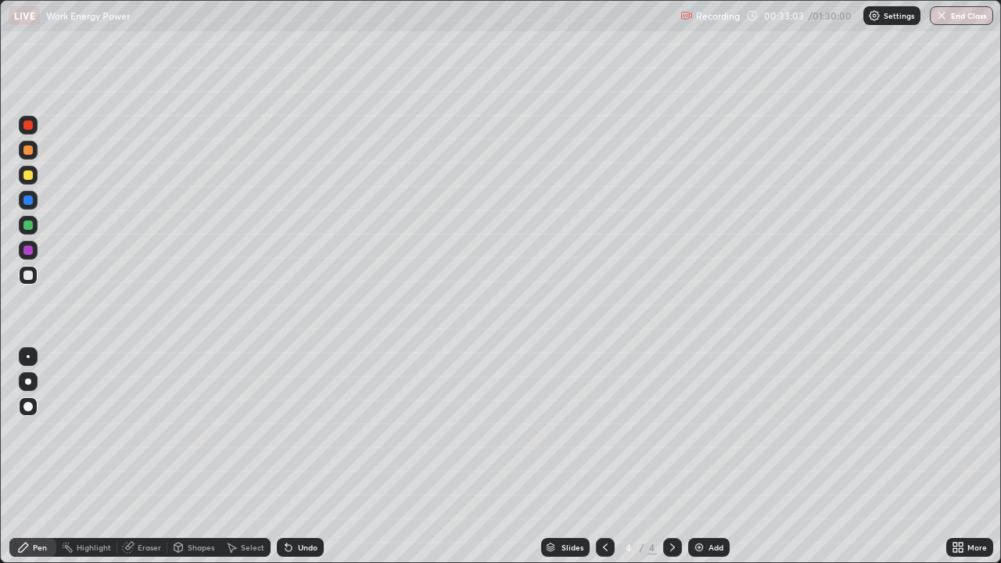
click at [305, 430] on div "Undo" at bounding box center [308, 547] width 20 height 8
click at [304, 430] on div "Undo" at bounding box center [308, 547] width 20 height 8
click at [308, 430] on div "Undo" at bounding box center [308, 547] width 20 height 8
click at [314, 430] on div "Undo" at bounding box center [308, 547] width 20 height 8
click at [321, 430] on div "Undo" at bounding box center [300, 547] width 47 height 19
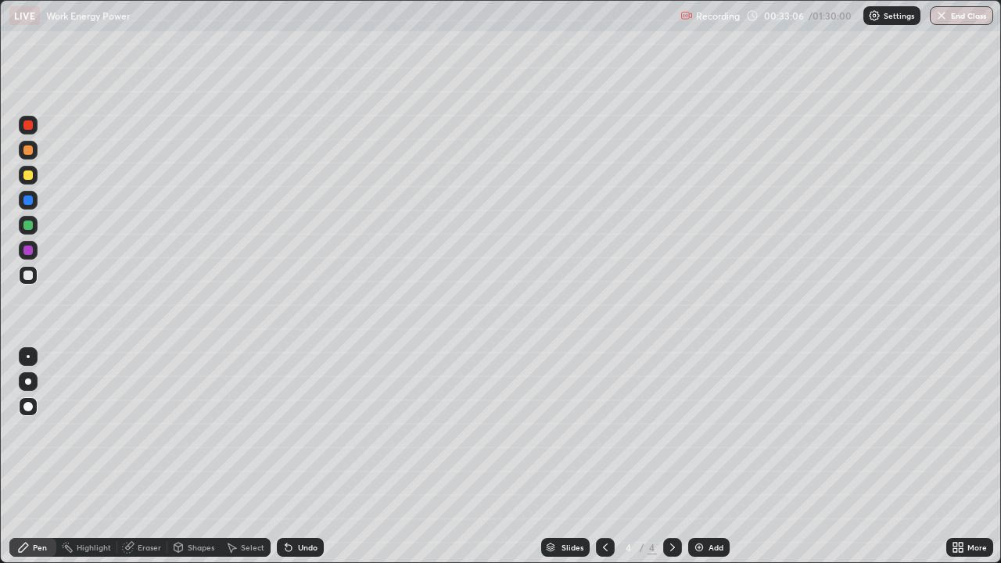
click at [196, 430] on div "Shapes" at bounding box center [201, 547] width 27 height 8
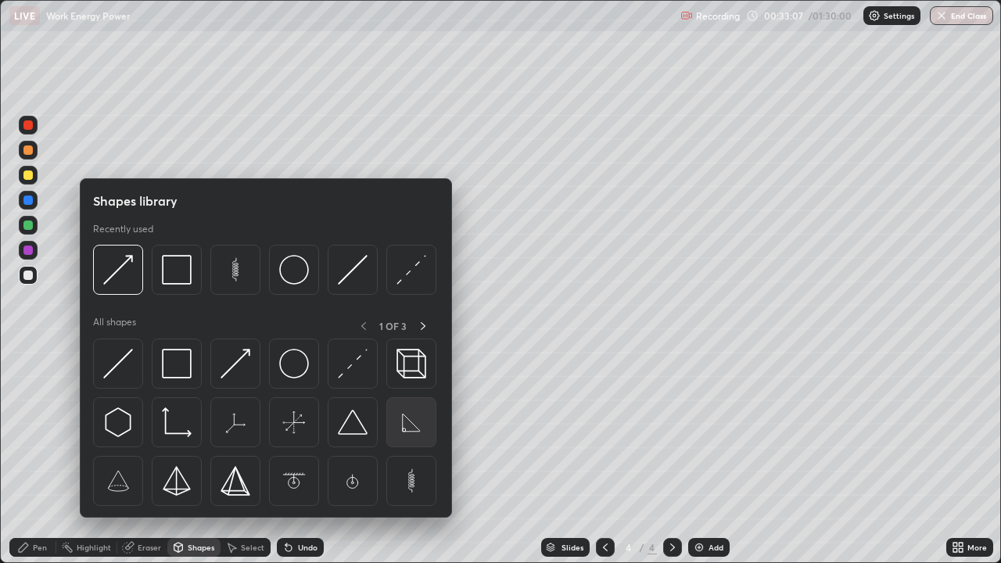
click at [407, 428] on img at bounding box center [411, 422] width 30 height 30
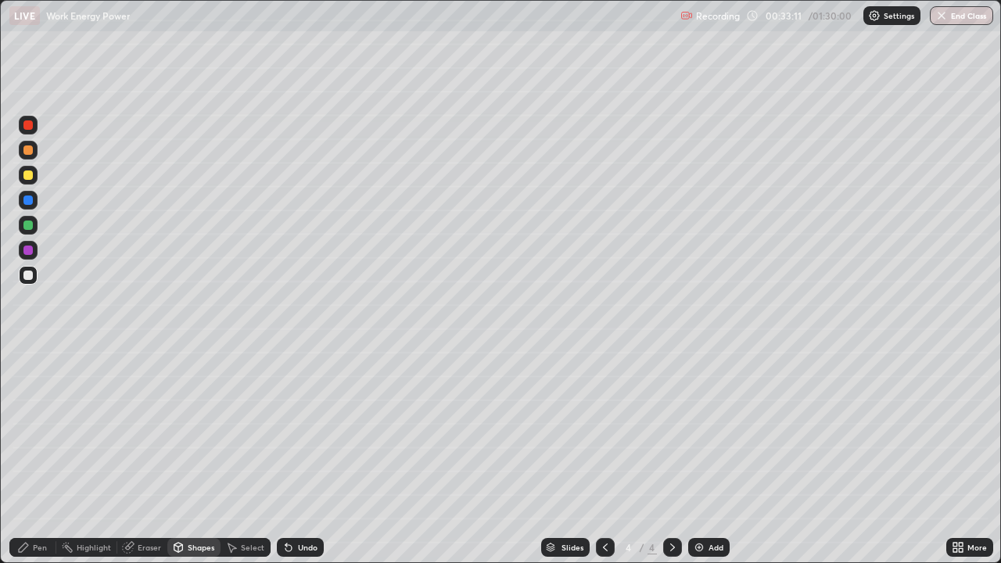
click at [48, 430] on div "Pen" at bounding box center [32, 547] width 47 height 19
click at [35, 204] on div at bounding box center [28, 200] width 19 height 19
click at [37, 226] on div at bounding box center [28, 225] width 19 height 19
click at [311, 430] on div "Undo" at bounding box center [308, 547] width 20 height 8
click at [29, 275] on div at bounding box center [27, 275] width 9 height 9
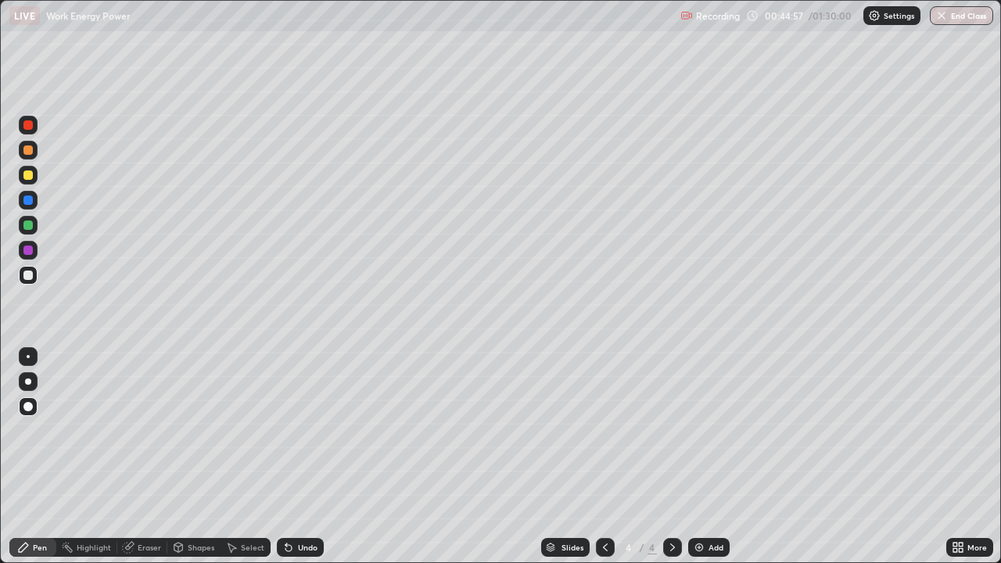
click at [705, 430] on div "Add" at bounding box center [708, 547] width 41 height 19
click at [196, 430] on div "Shapes" at bounding box center [201, 547] width 27 height 8
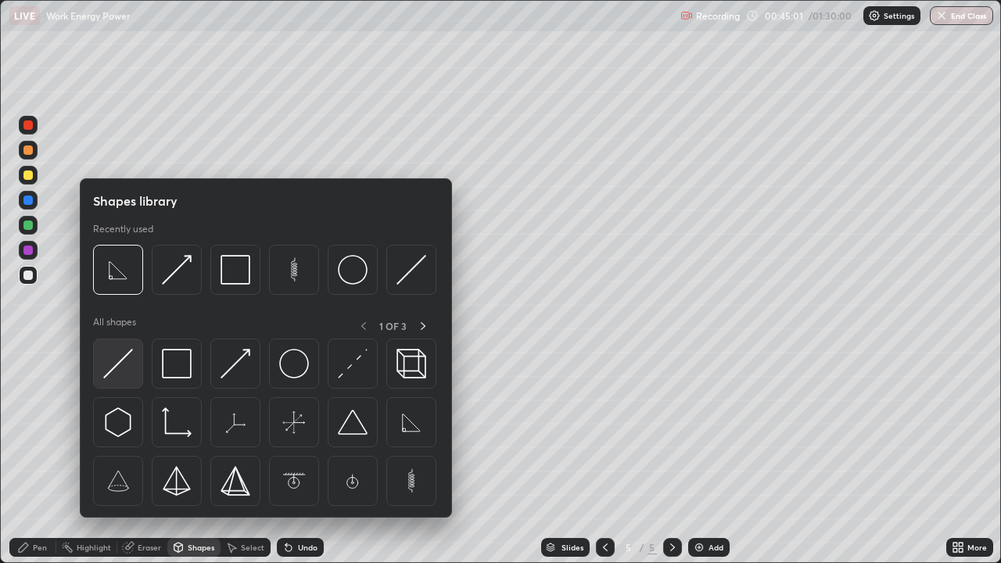
click at [127, 378] on img at bounding box center [118, 364] width 30 height 30
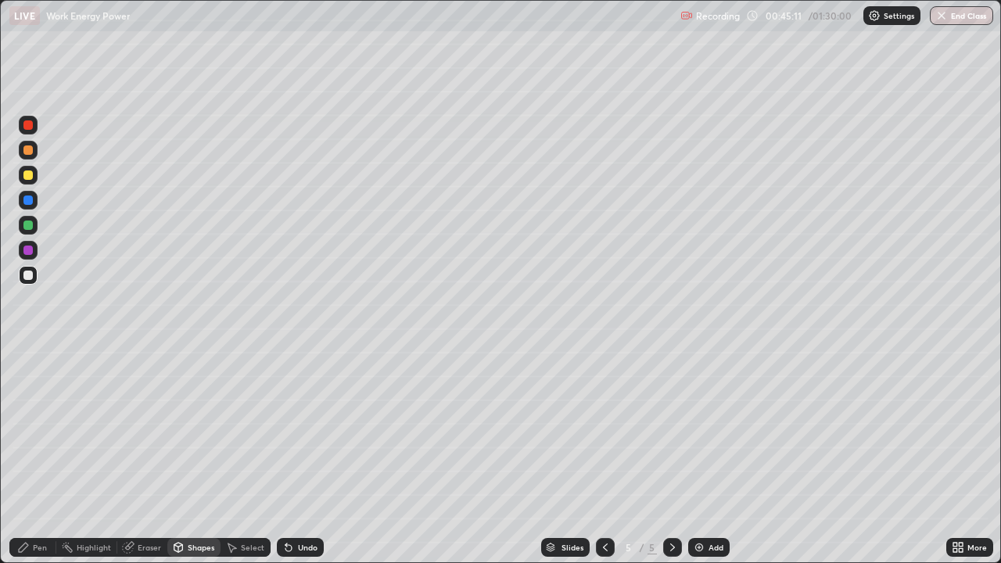
click at [42, 430] on div "Pen" at bounding box center [40, 547] width 14 height 8
